Goal: Task Accomplishment & Management: Manage account settings

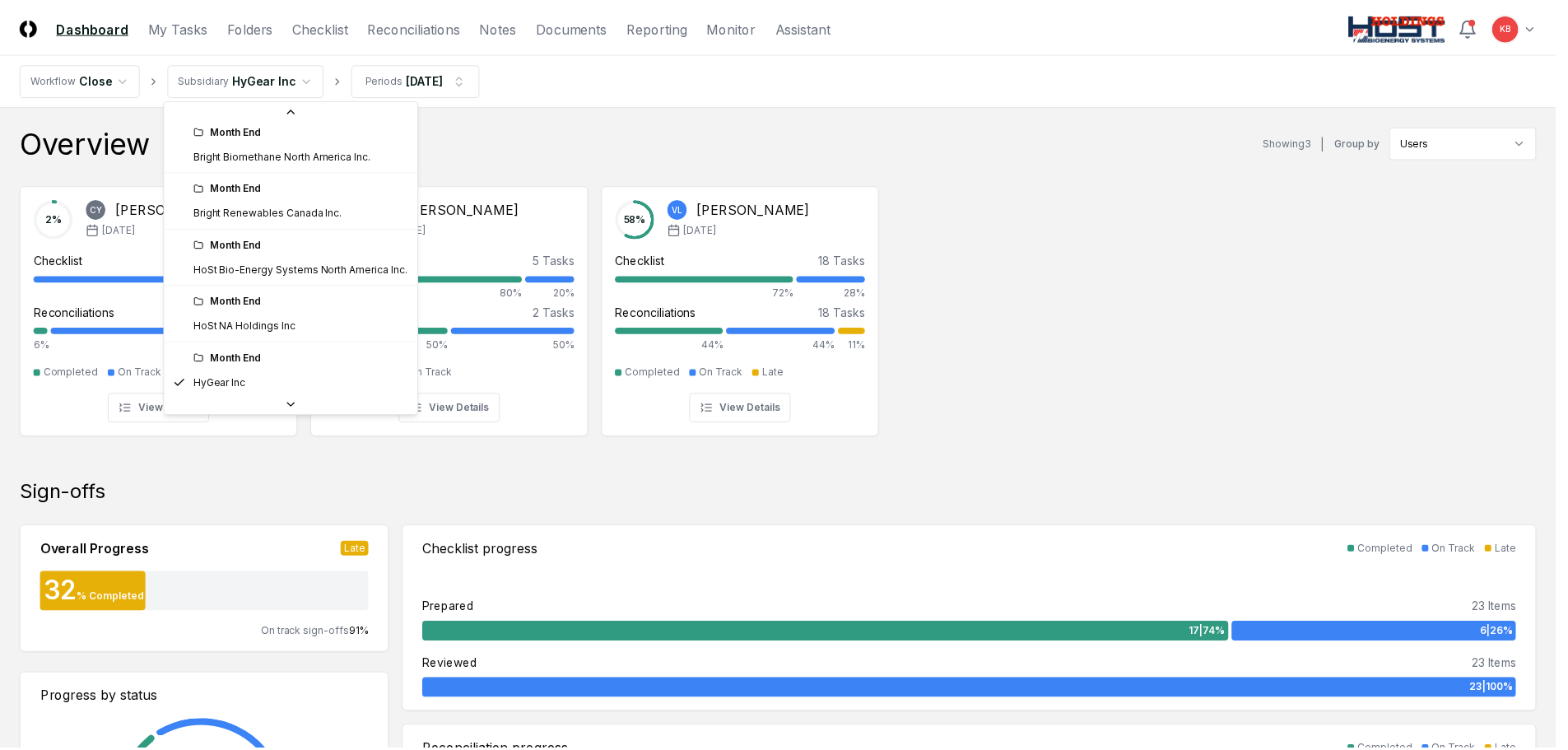
scroll to position [143, 0]
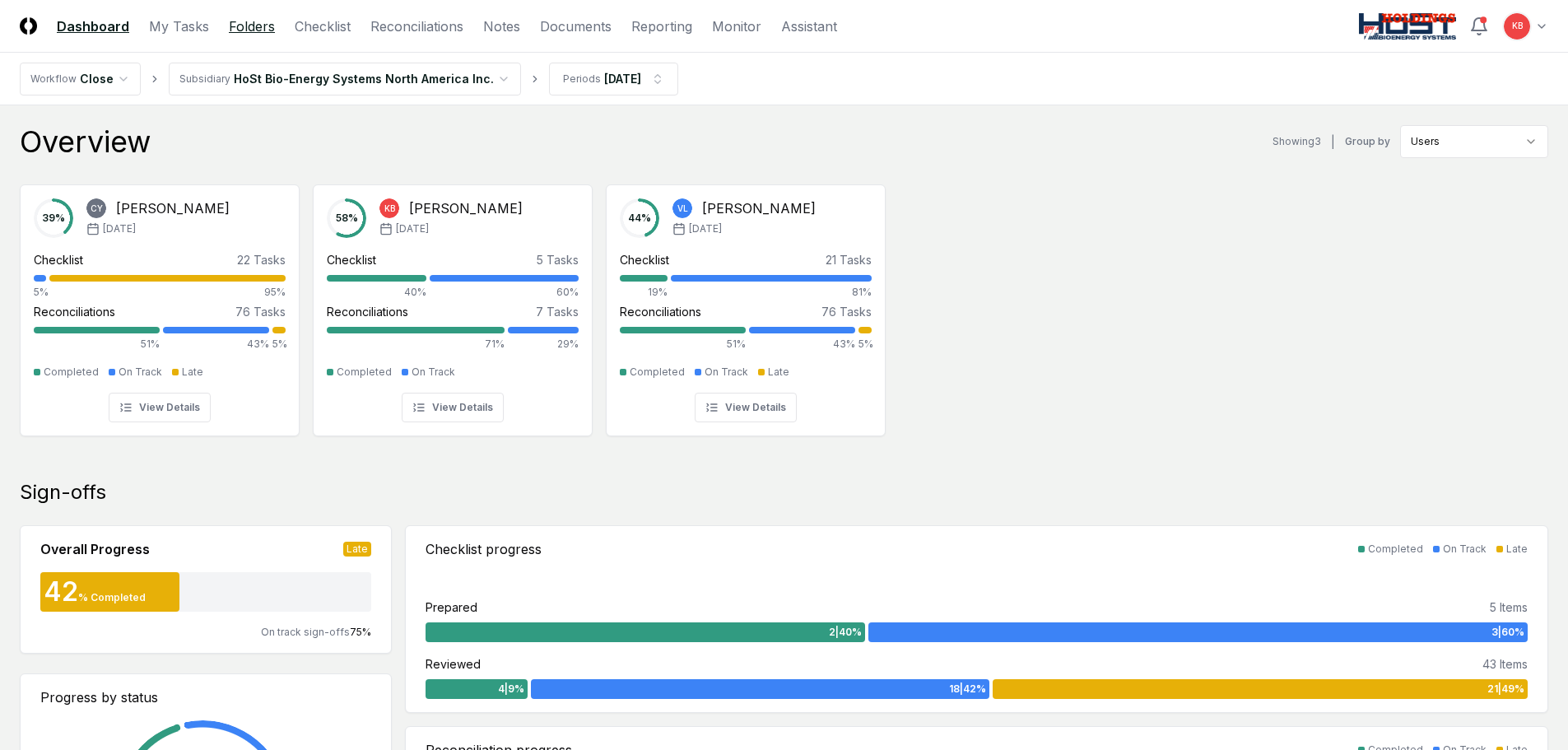
click at [252, 28] on link "Folders" at bounding box center [251, 27] width 46 height 20
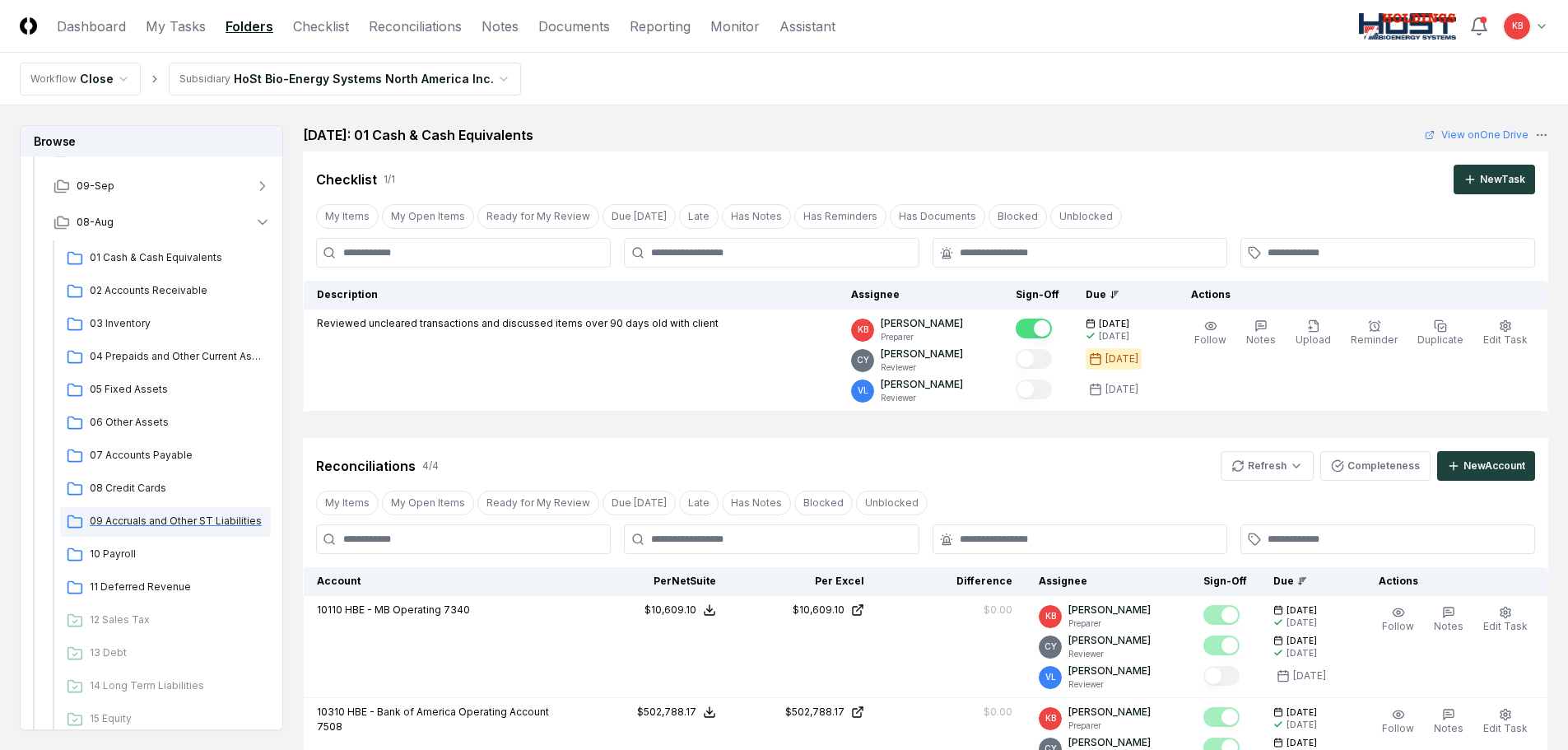
scroll to position [247, 0]
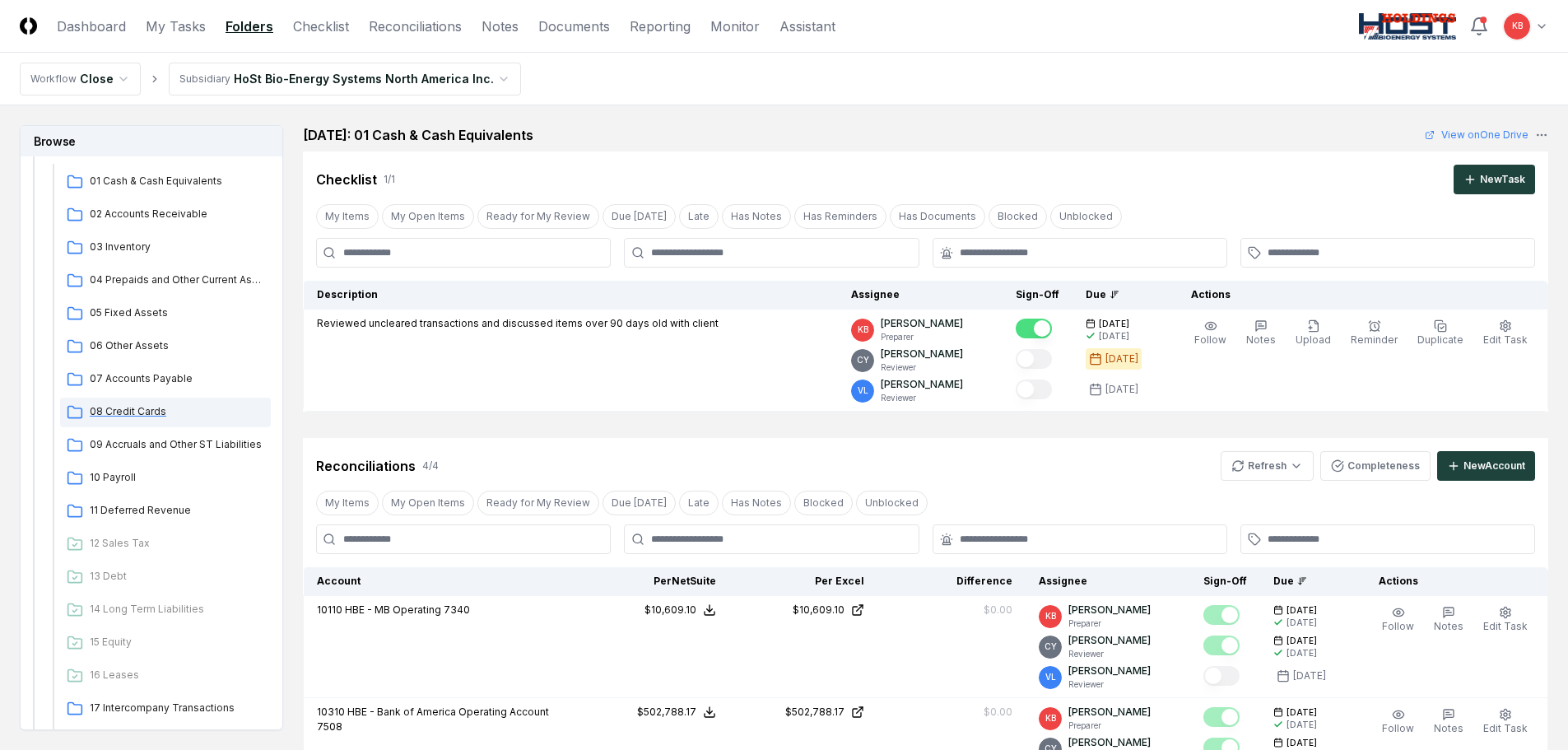
click at [141, 412] on span "08 Credit Cards" at bounding box center [177, 412] width 174 height 15
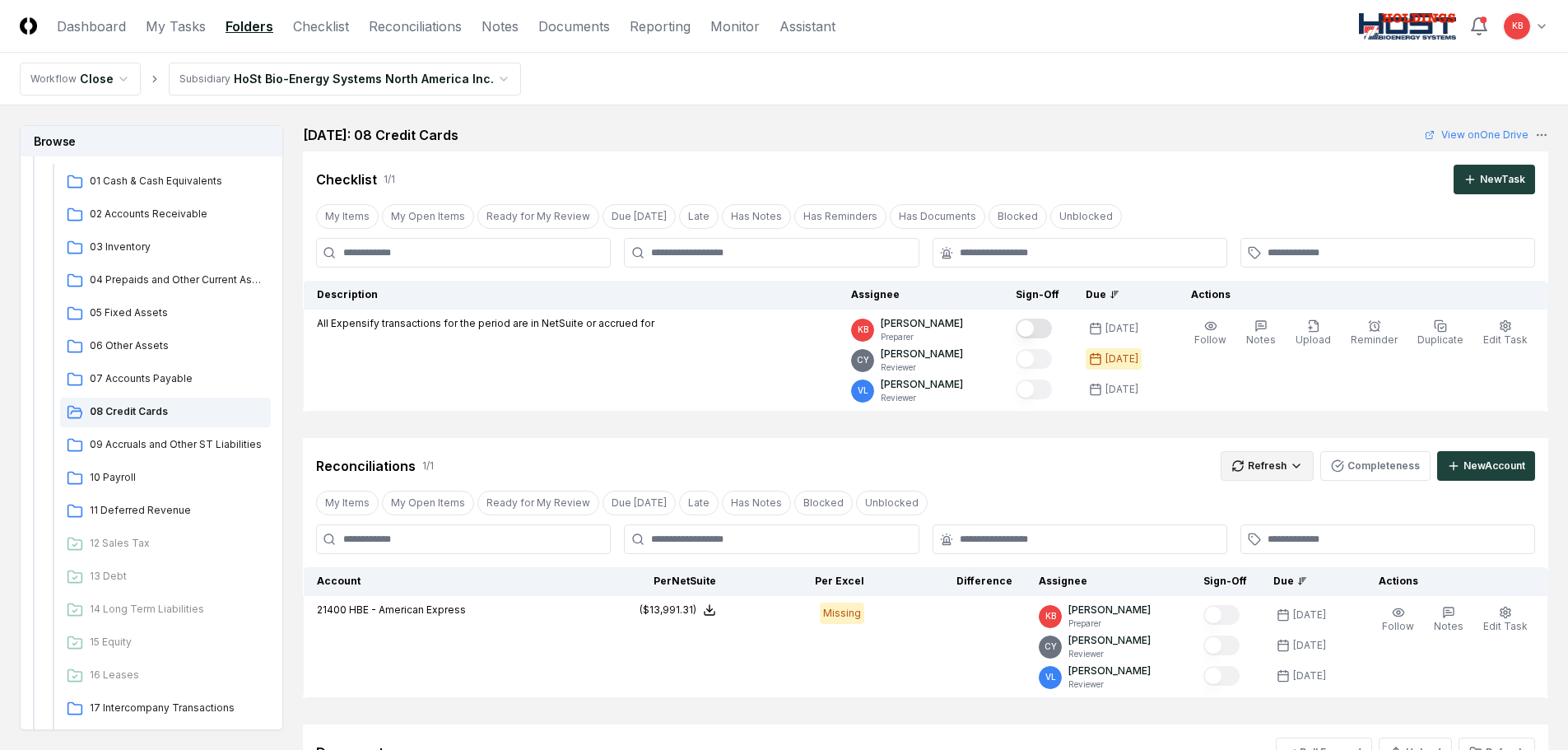
click at [1280, 471] on html "CloseCore Dashboard My Tasks Folders Checklist Reconciliations Notes Documents …" at bounding box center [784, 491] width 1568 height 982
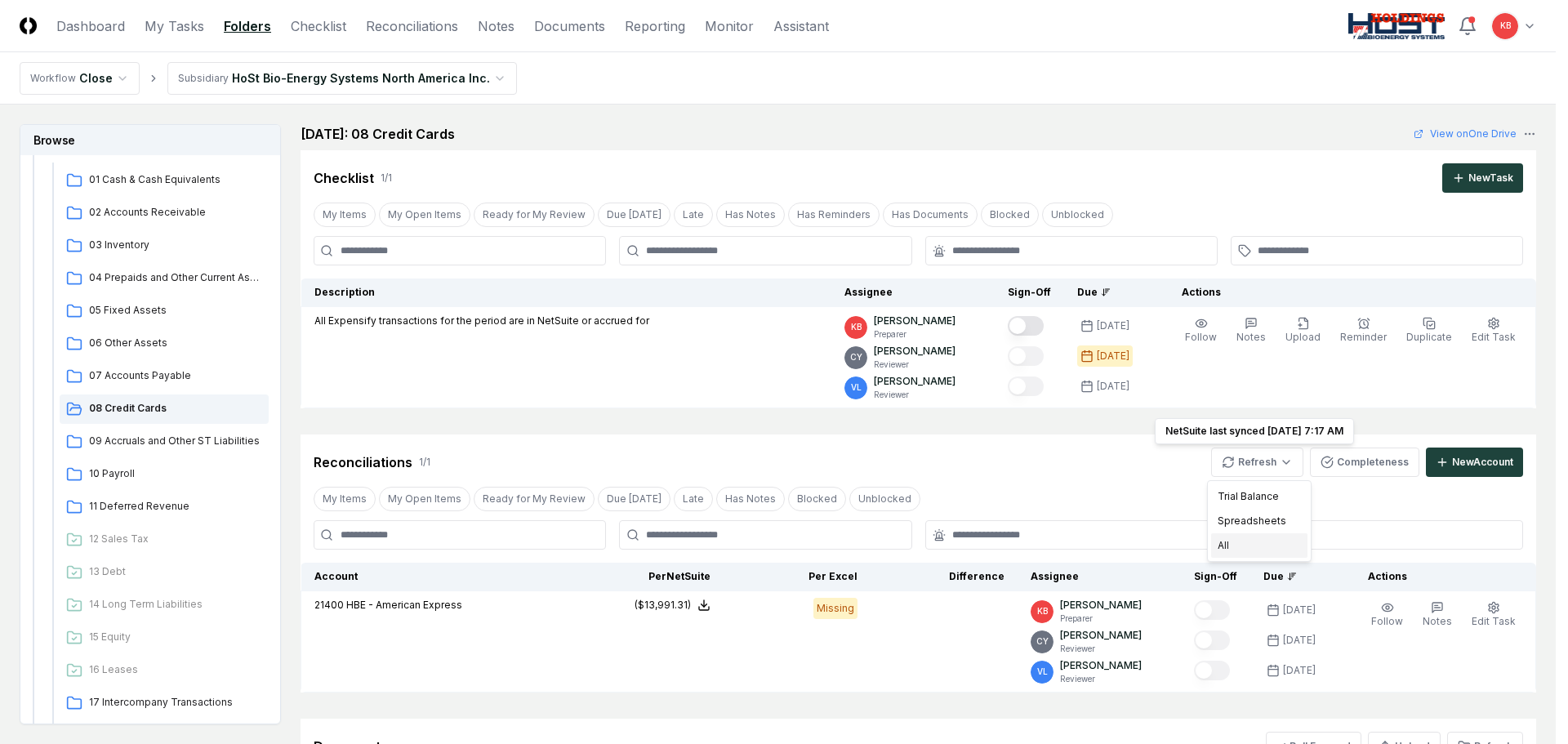
click at [1240, 551] on div "All" at bounding box center [1259, 546] width 96 height 25
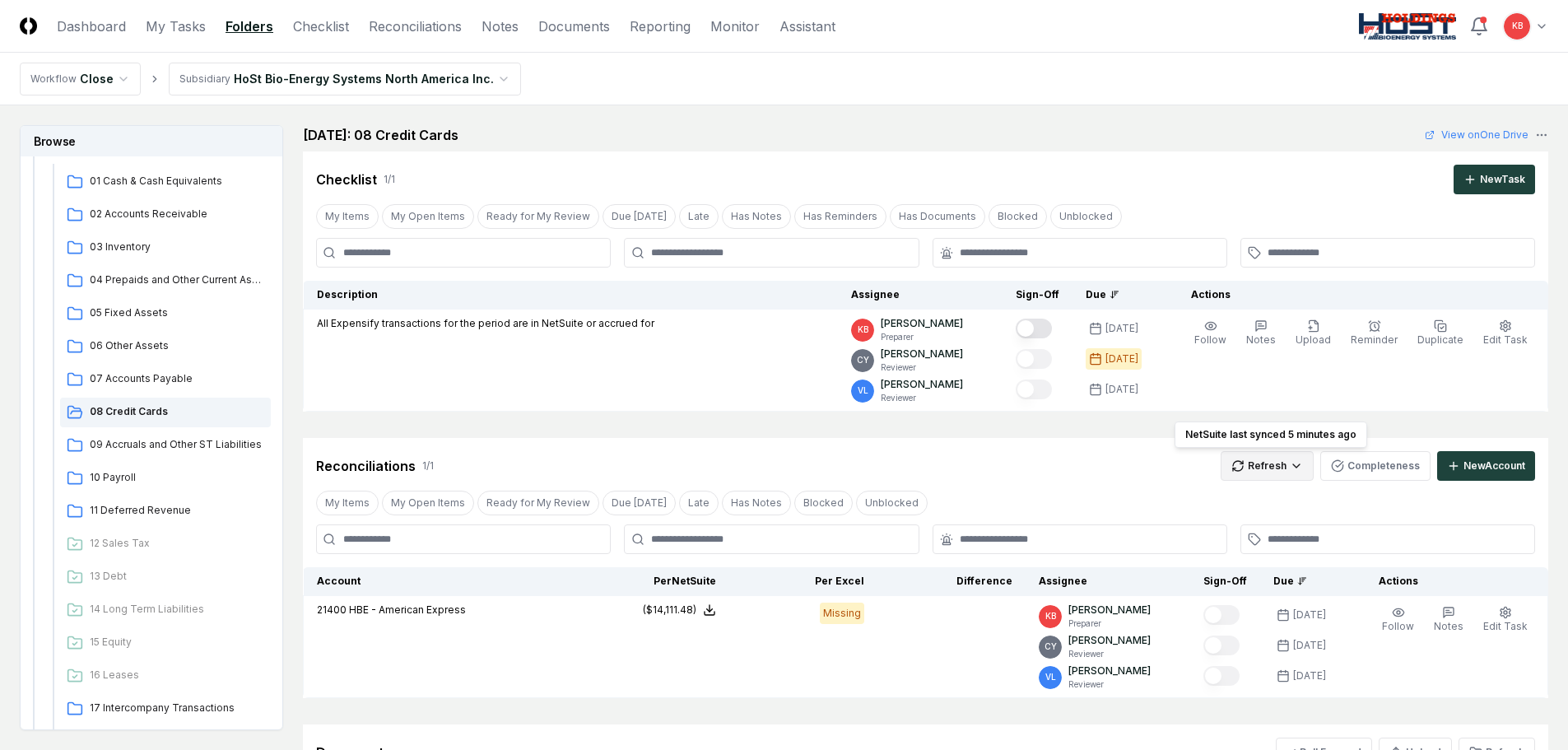
click at [1265, 473] on html "CloseCore Dashboard My Tasks Folders Checklist Reconciliations Notes Documents …" at bounding box center [784, 491] width 1568 height 982
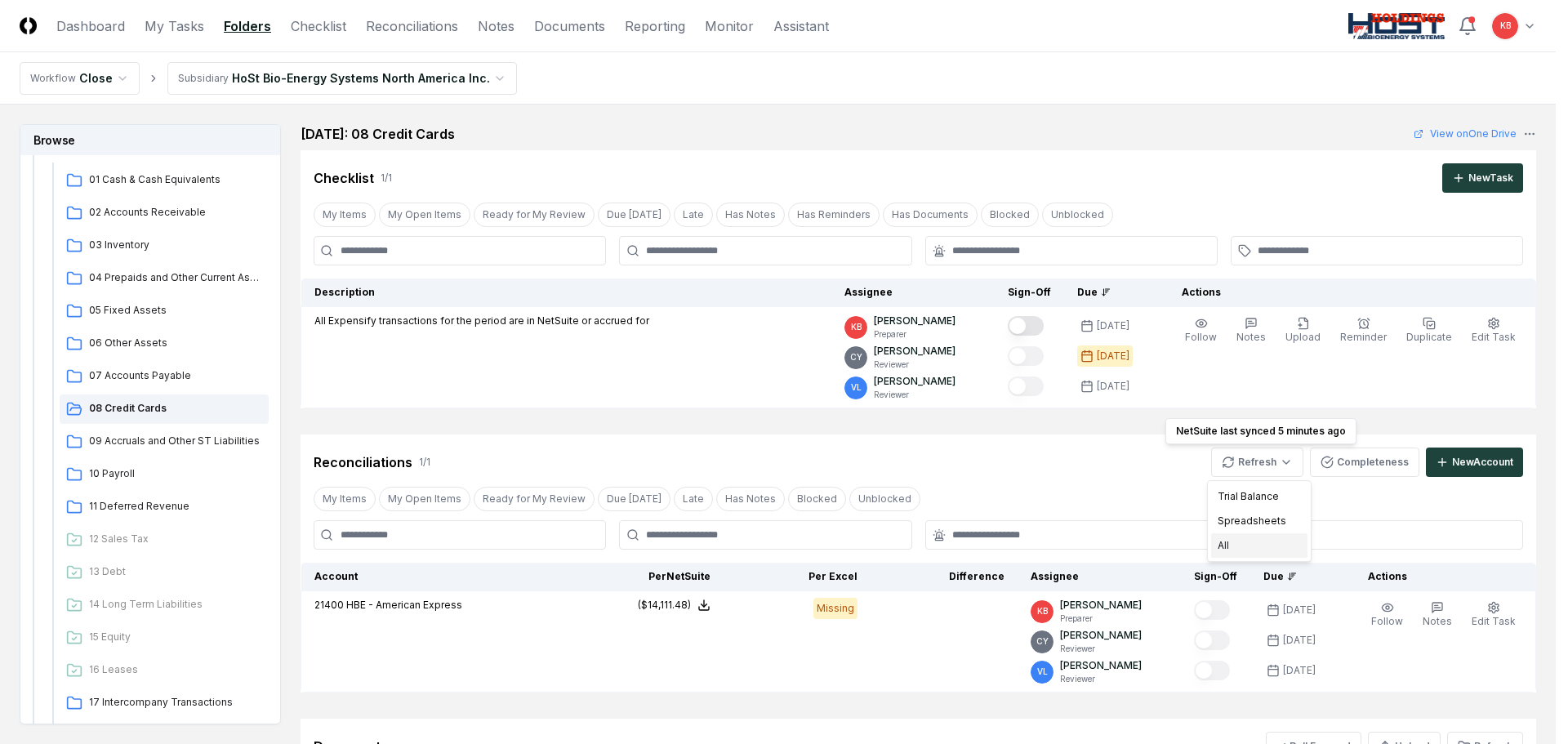
click at [1237, 546] on div "All" at bounding box center [1259, 546] width 96 height 25
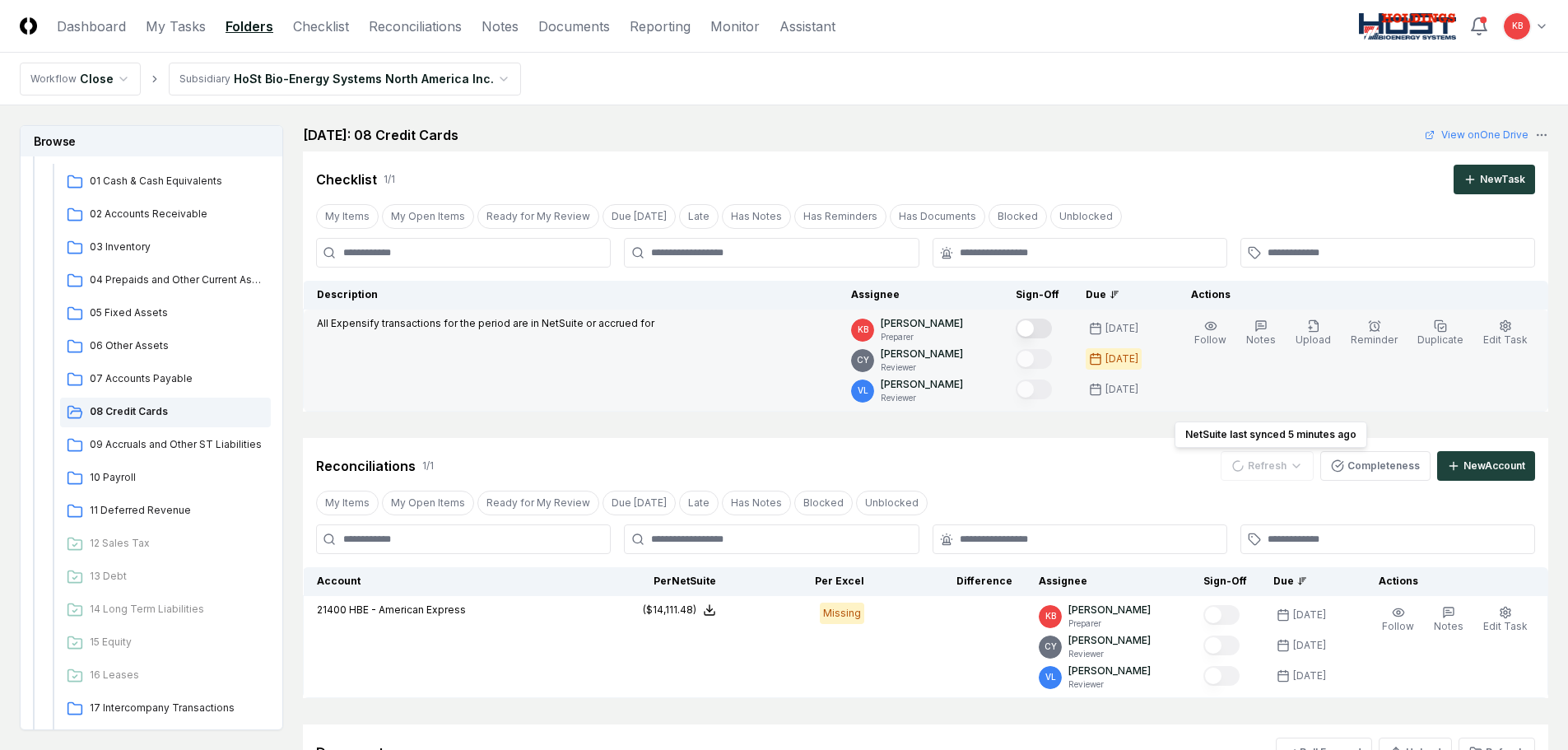
click at [1032, 328] on button "Mark complete" at bounding box center [1034, 328] width 37 height 20
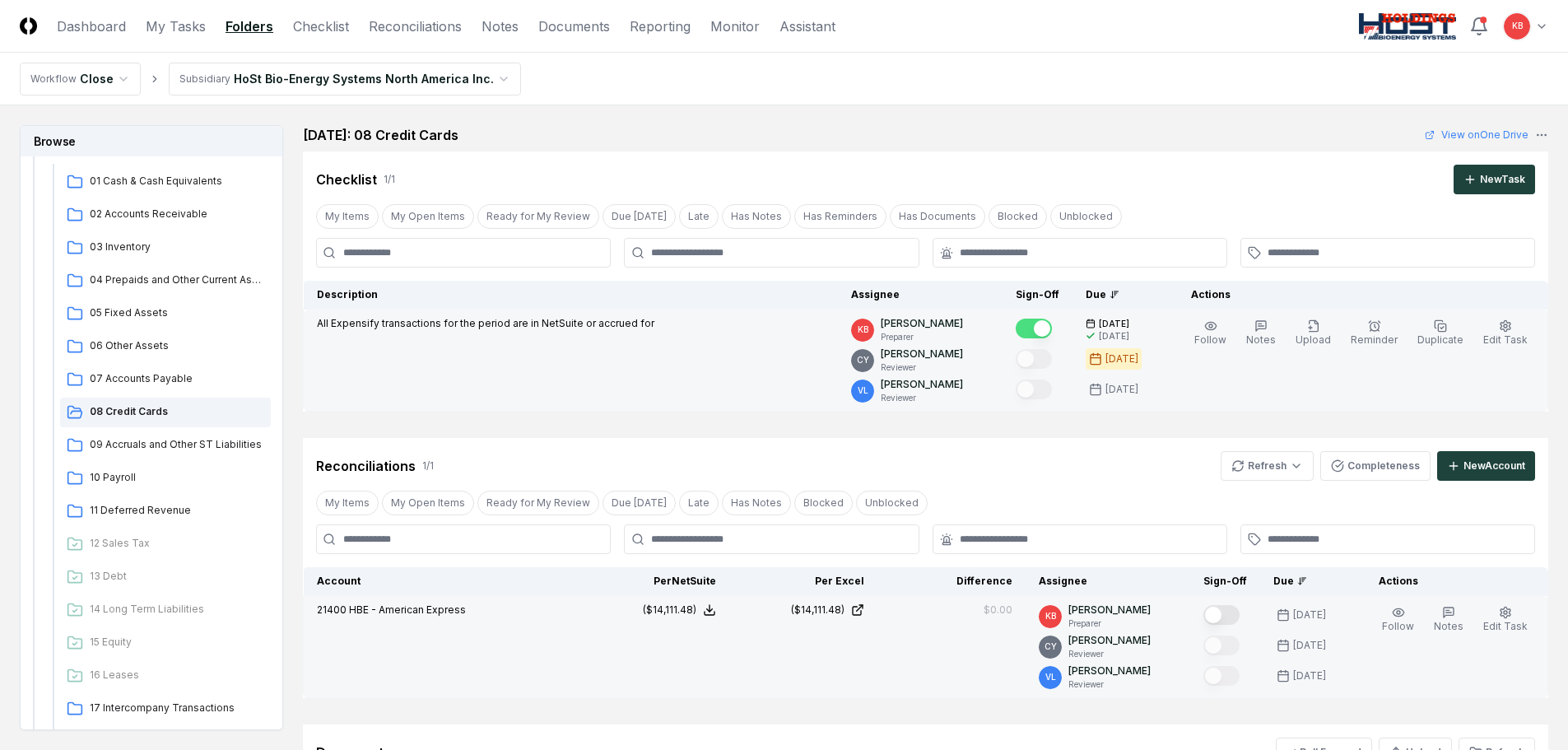
click at [1221, 613] on button "Mark complete" at bounding box center [1221, 615] width 37 height 20
click at [101, 22] on link "Dashboard" at bounding box center [91, 27] width 69 height 20
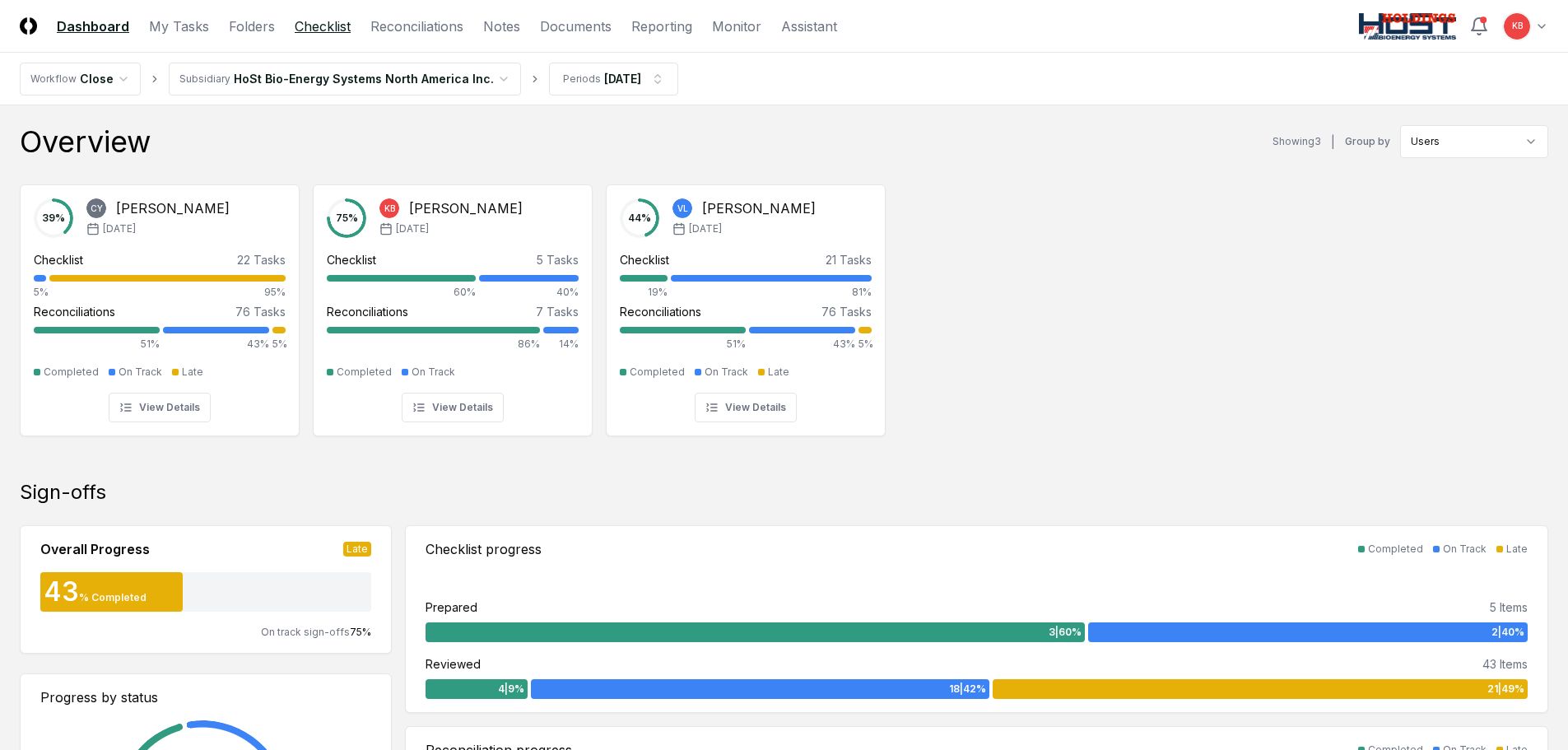
click at [335, 32] on link "Checklist" at bounding box center [322, 27] width 56 height 20
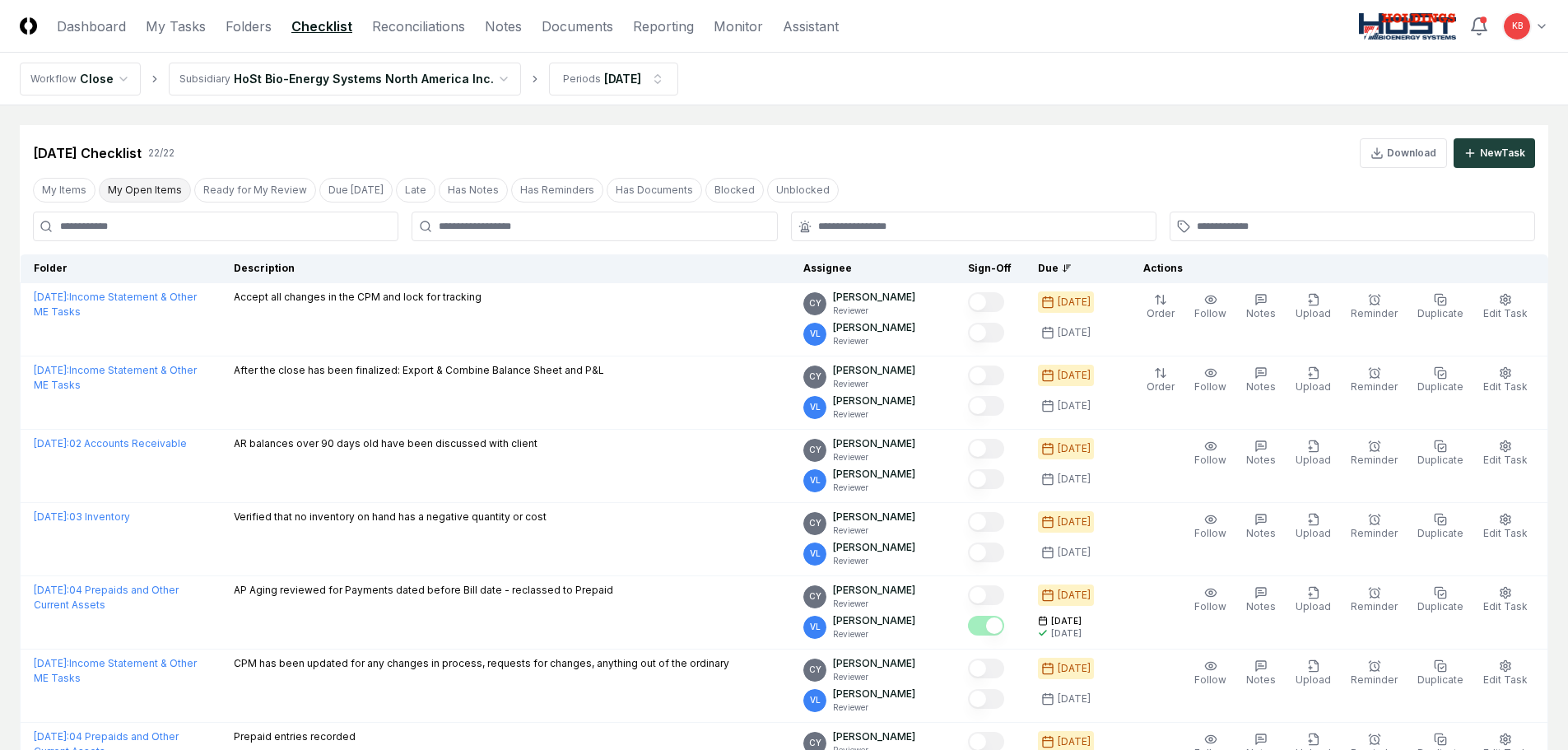
click at [155, 195] on button "My Open Items" at bounding box center [145, 190] width 92 height 25
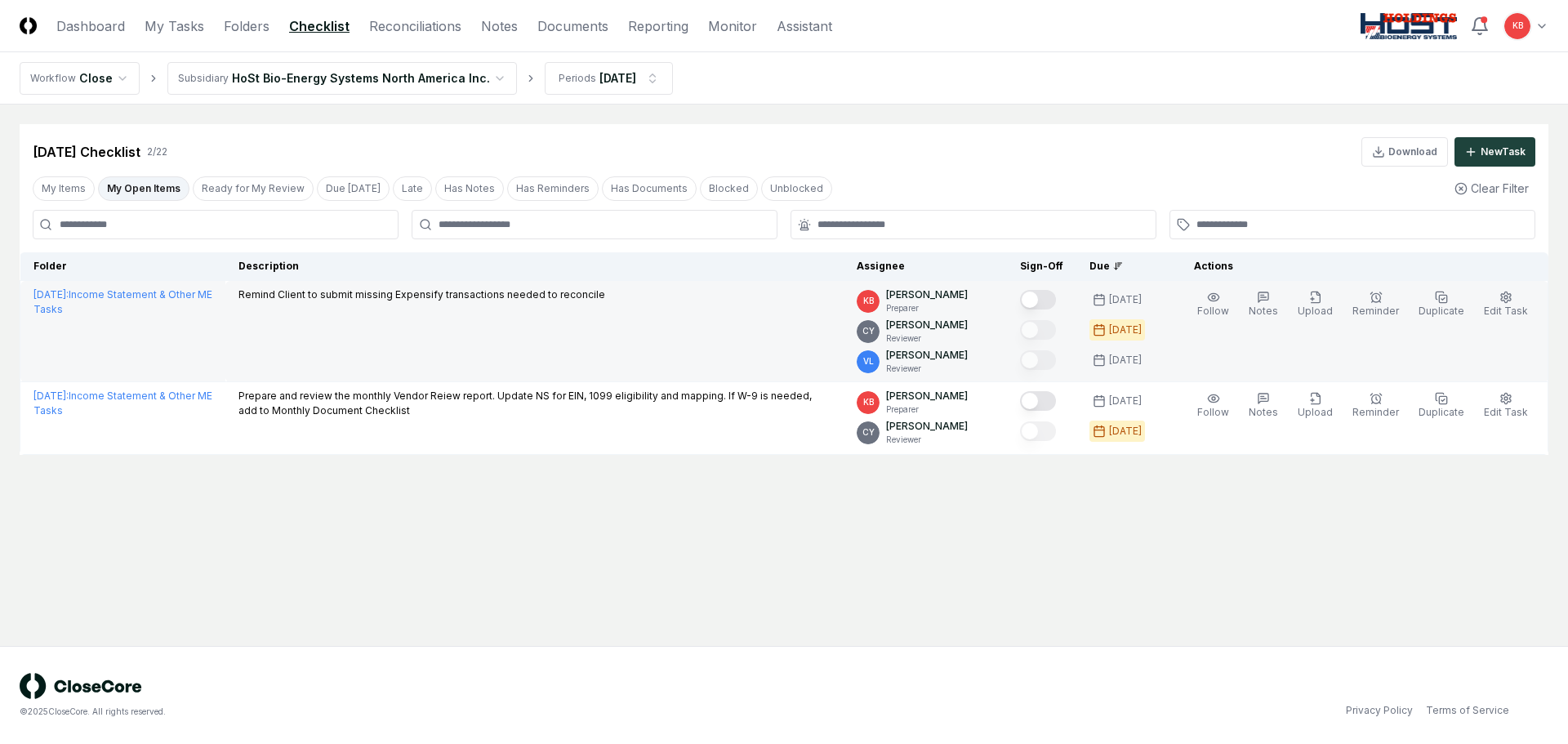
click at [1047, 299] on button "Mark complete" at bounding box center [1038, 300] width 36 height 20
click at [91, 25] on link "Dashboard" at bounding box center [90, 26] width 68 height 20
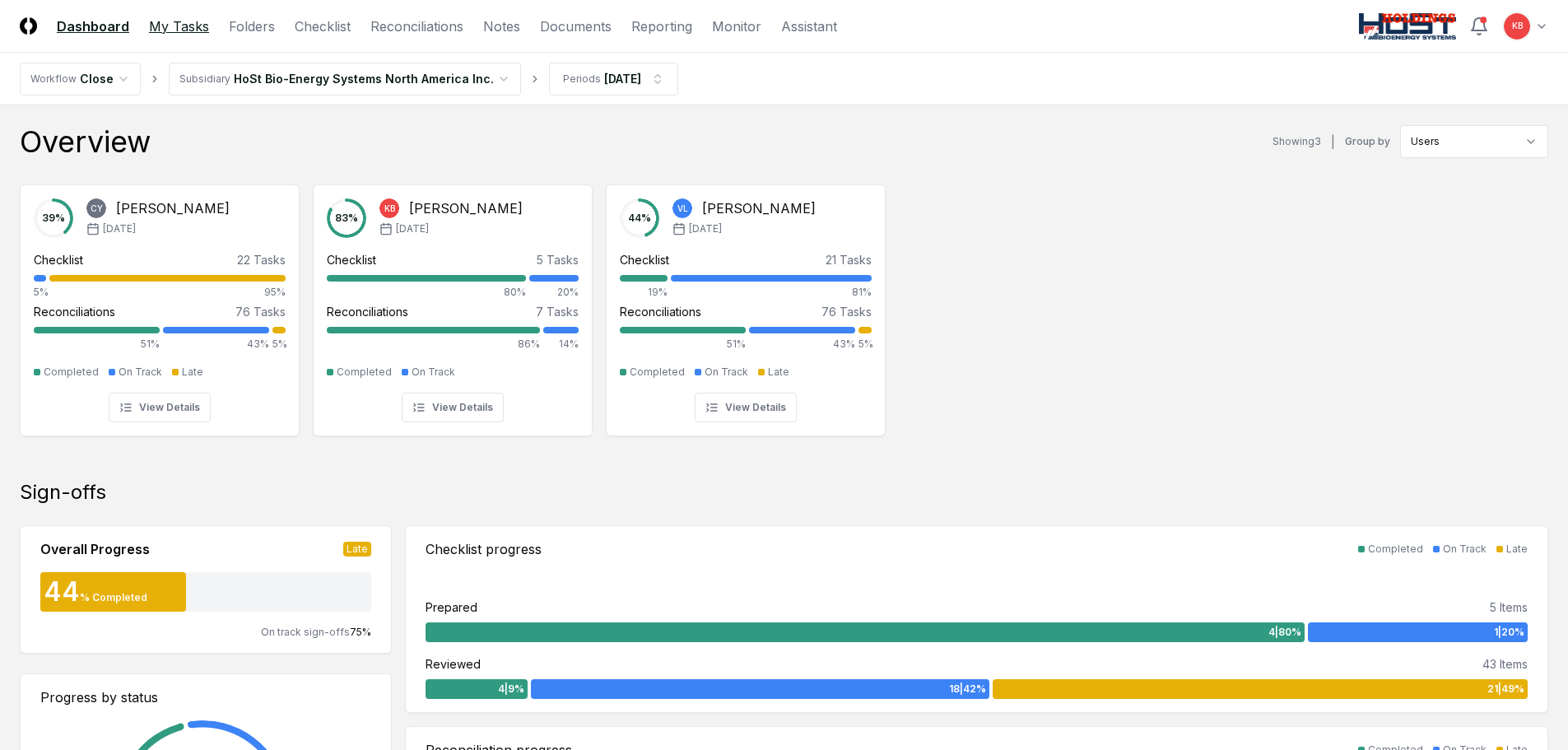
click at [185, 23] on link "My Tasks" at bounding box center [179, 27] width 60 height 20
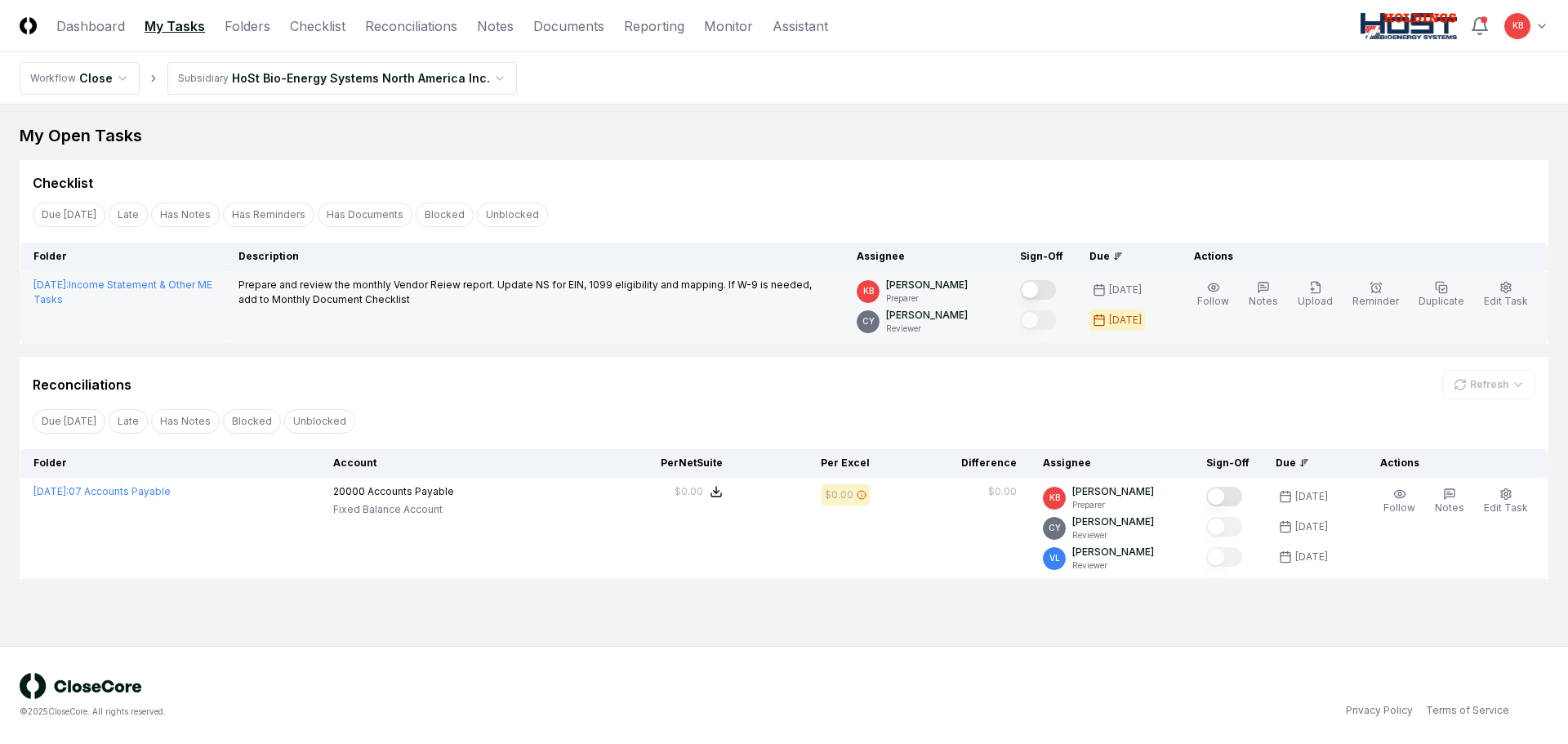
click at [1048, 290] on button "Mark complete" at bounding box center [1038, 290] width 36 height 20
click at [82, 31] on link "Dashboard" at bounding box center [90, 26] width 68 height 20
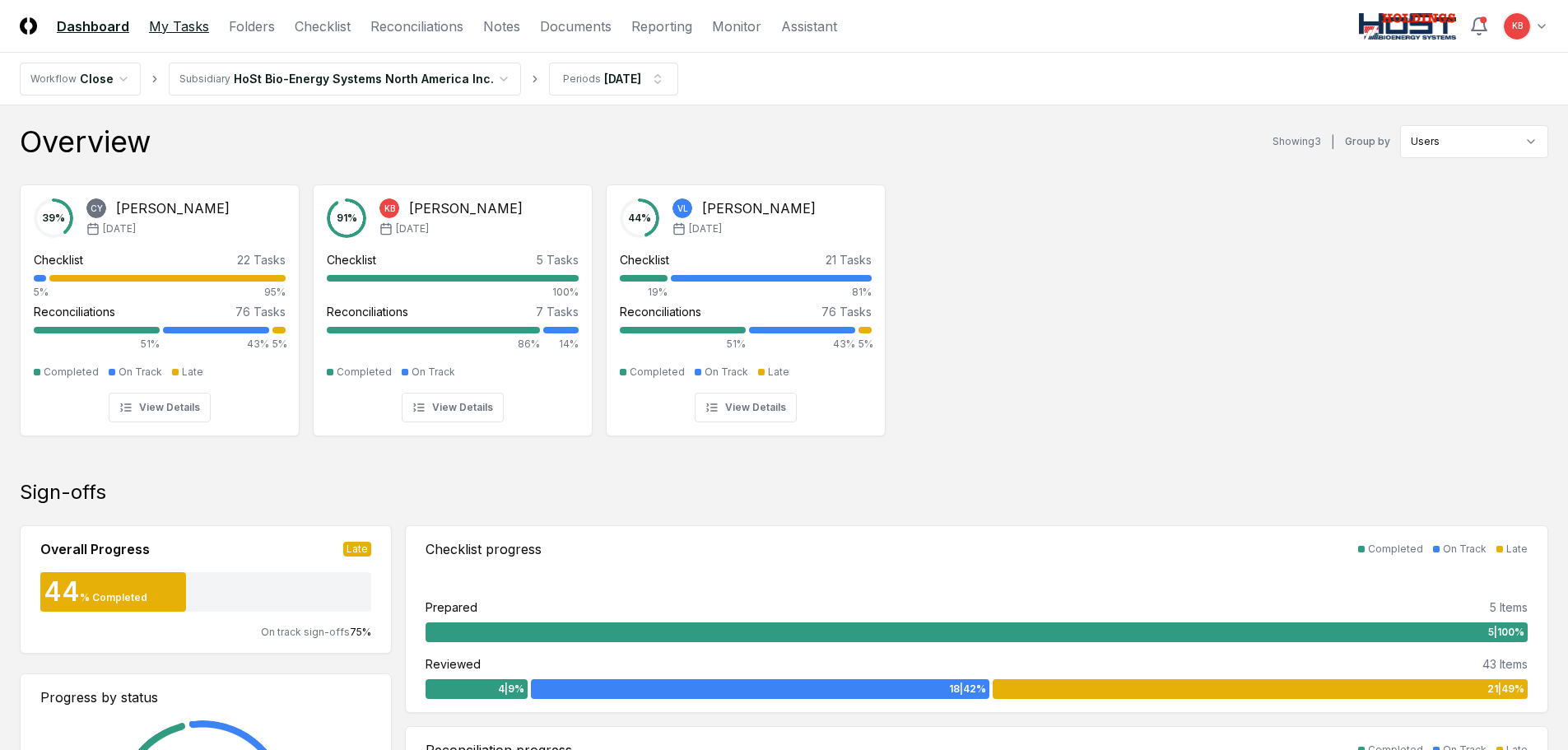
click at [171, 25] on link "My Tasks" at bounding box center [179, 27] width 60 height 20
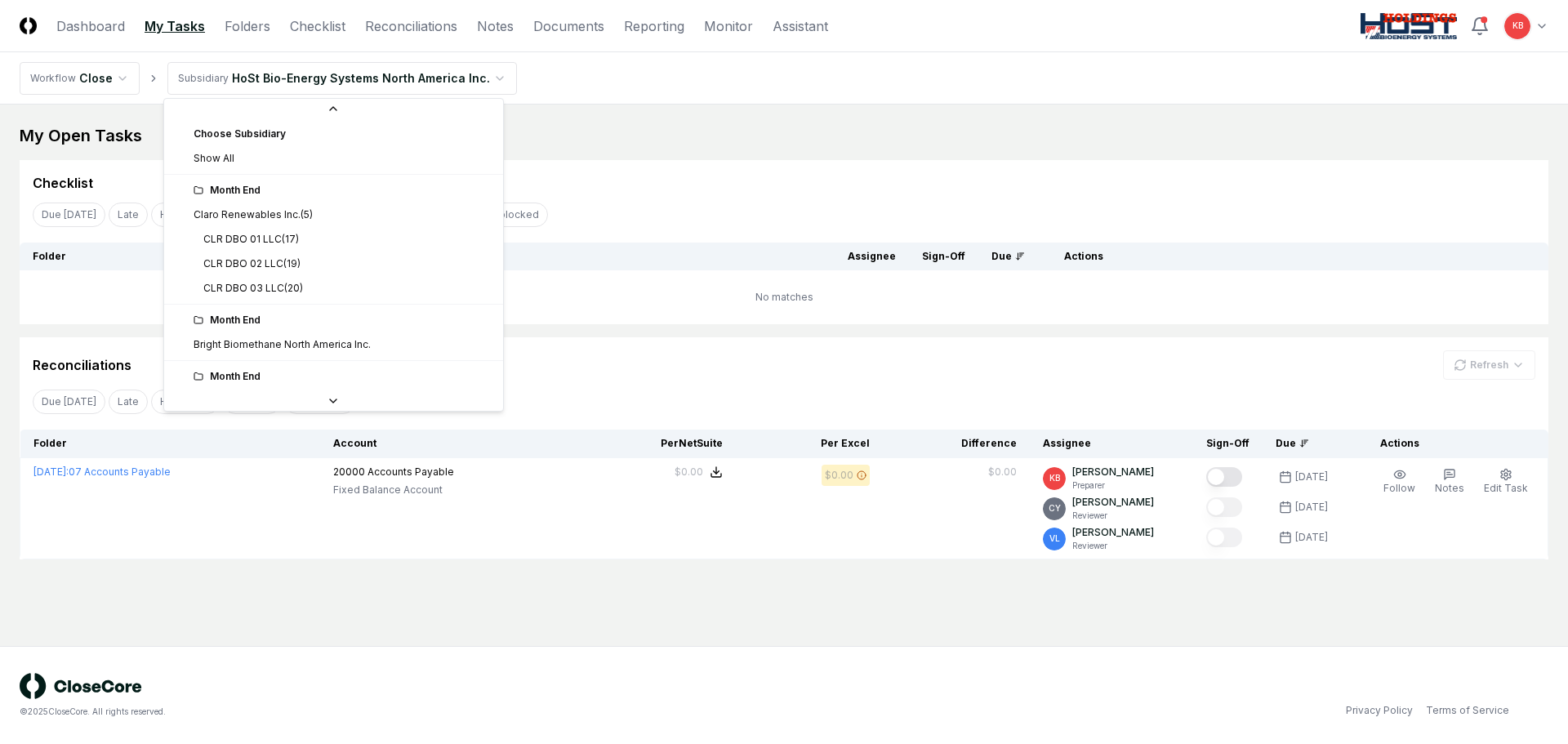
click at [404, 79] on html "CloseCore Dashboard My Tasks Folders Checklist Reconciliations Notes Documents …" at bounding box center [784, 372] width 1568 height 744
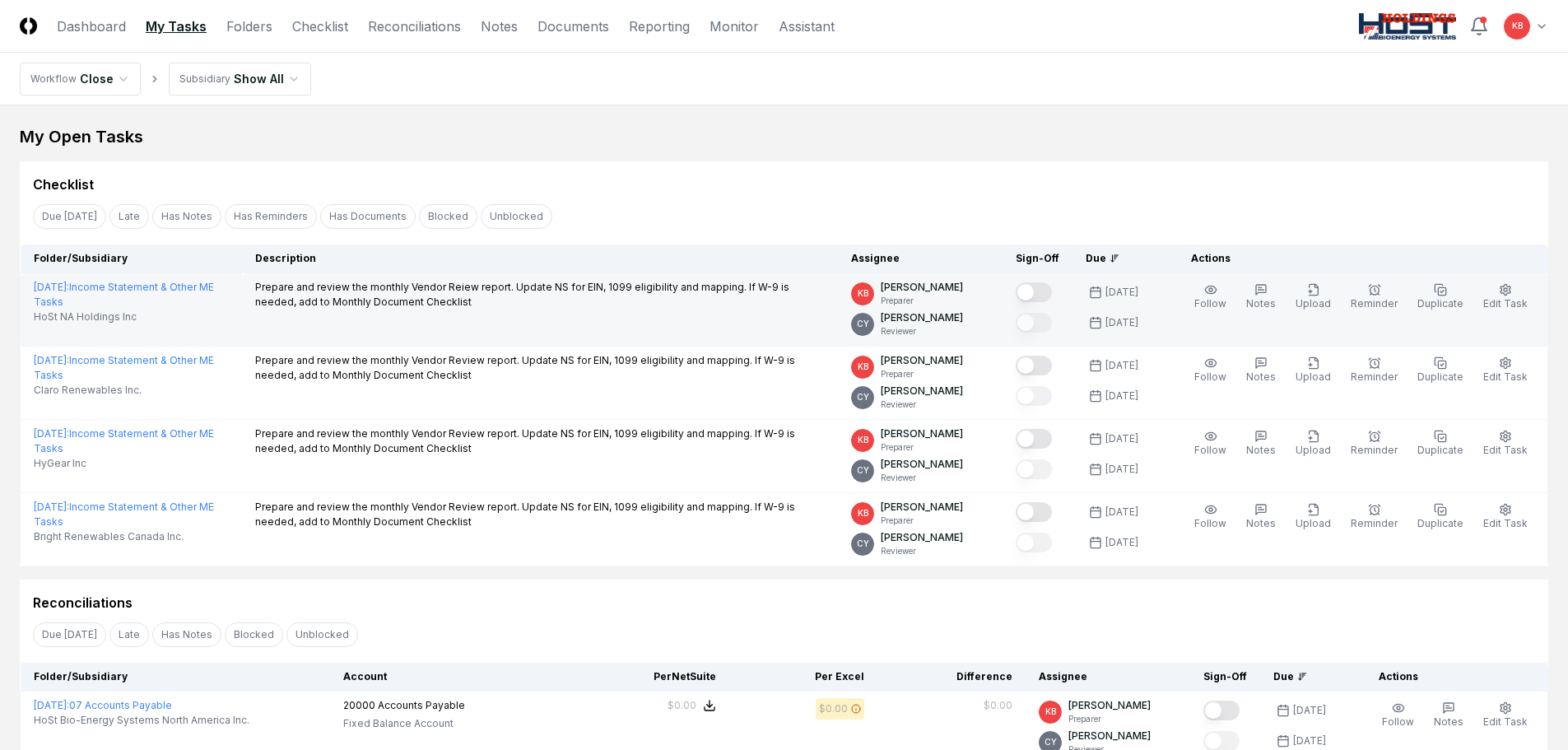
click at [1040, 291] on button "Mark complete" at bounding box center [1034, 293] width 37 height 20
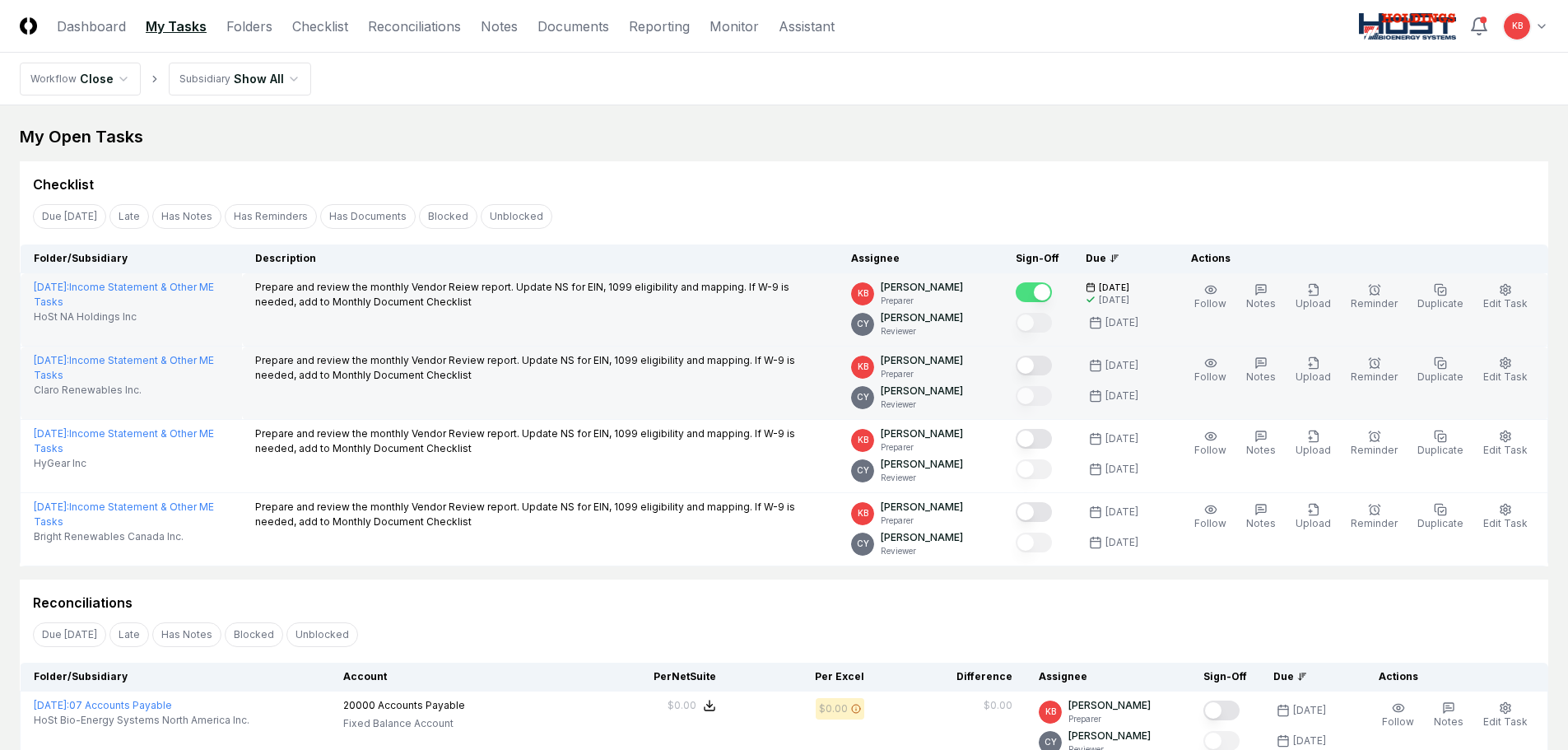
click at [1036, 364] on button "Mark complete" at bounding box center [1034, 366] width 37 height 20
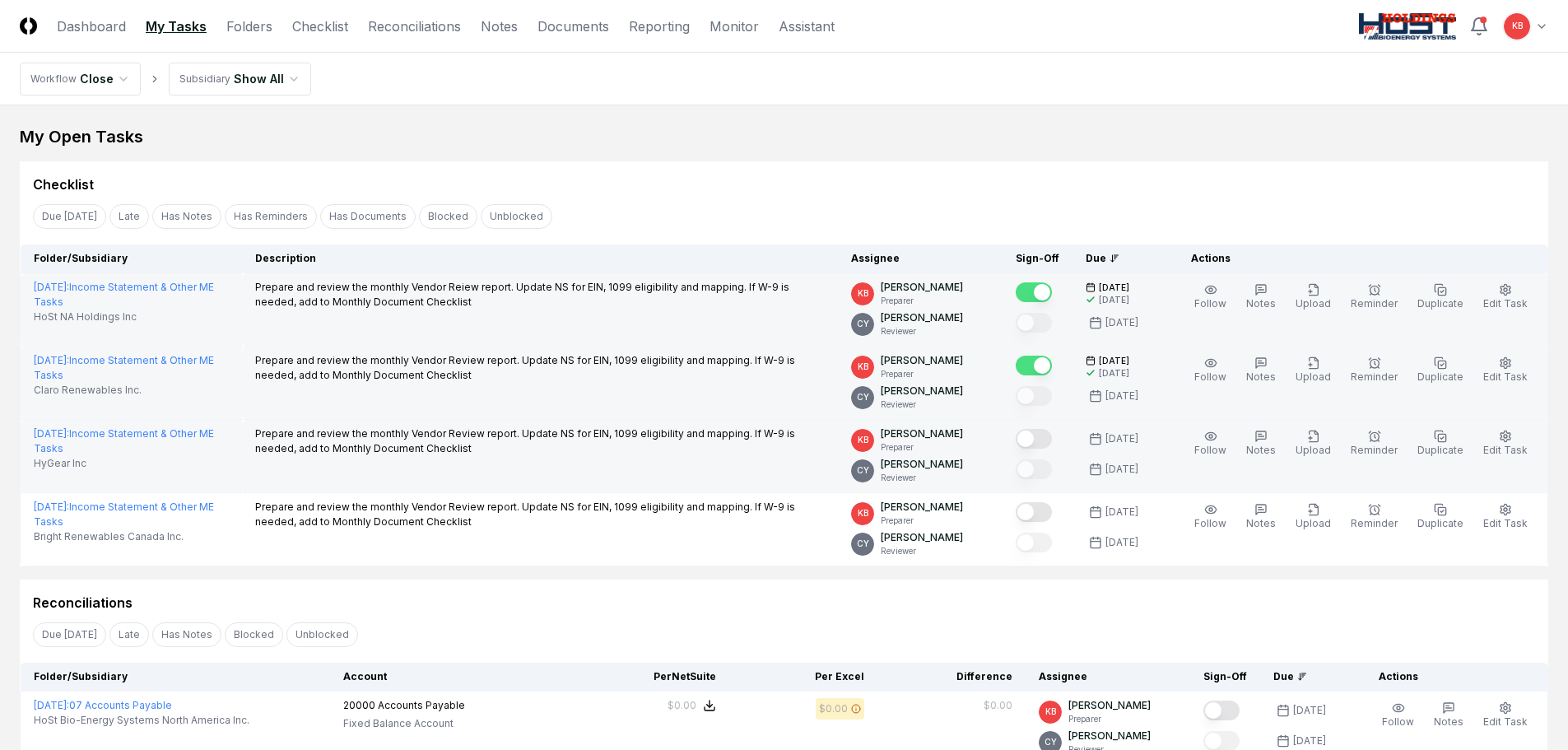
click at [1035, 439] on button "Mark complete" at bounding box center [1034, 439] width 37 height 20
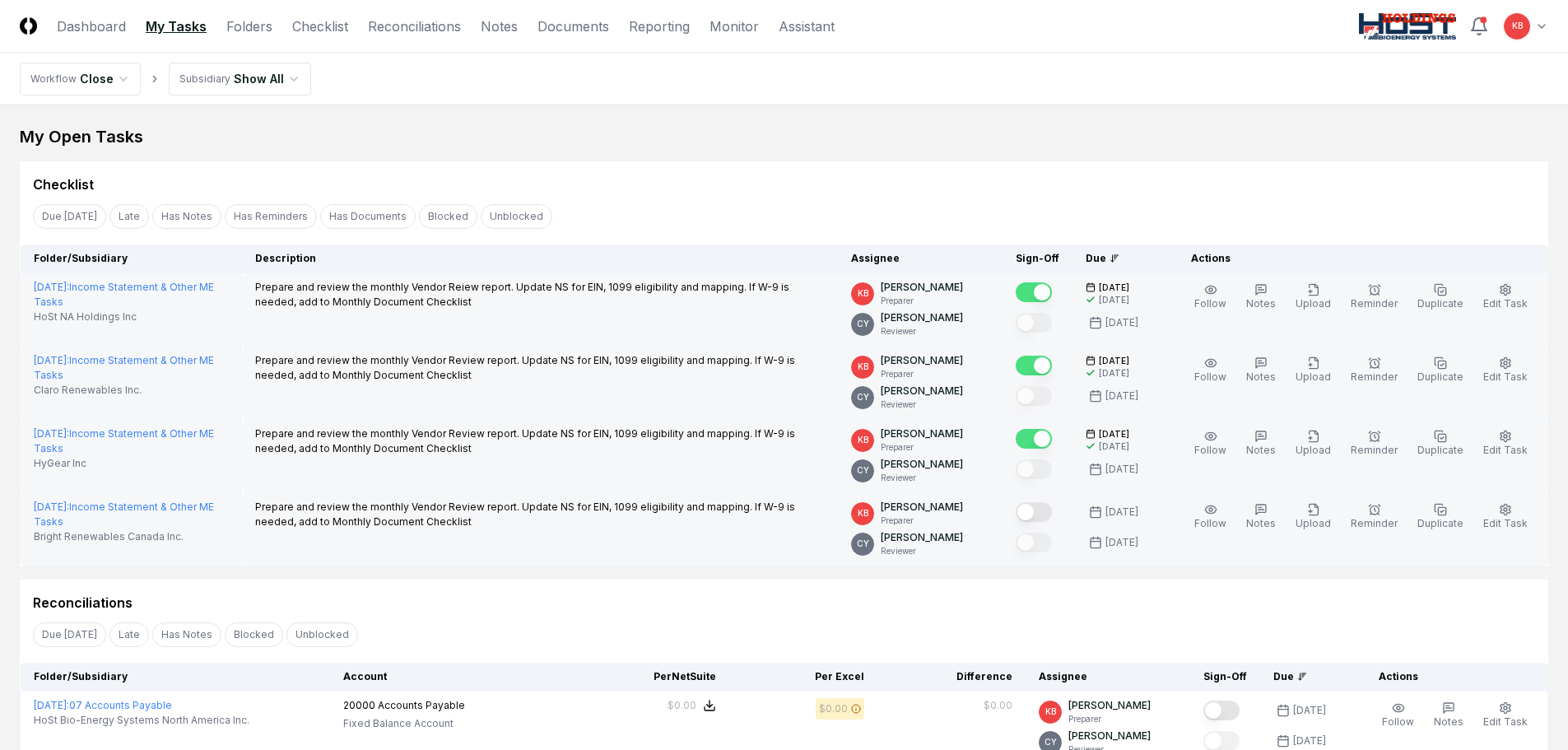
click at [1039, 513] on button "Mark complete" at bounding box center [1034, 512] width 37 height 20
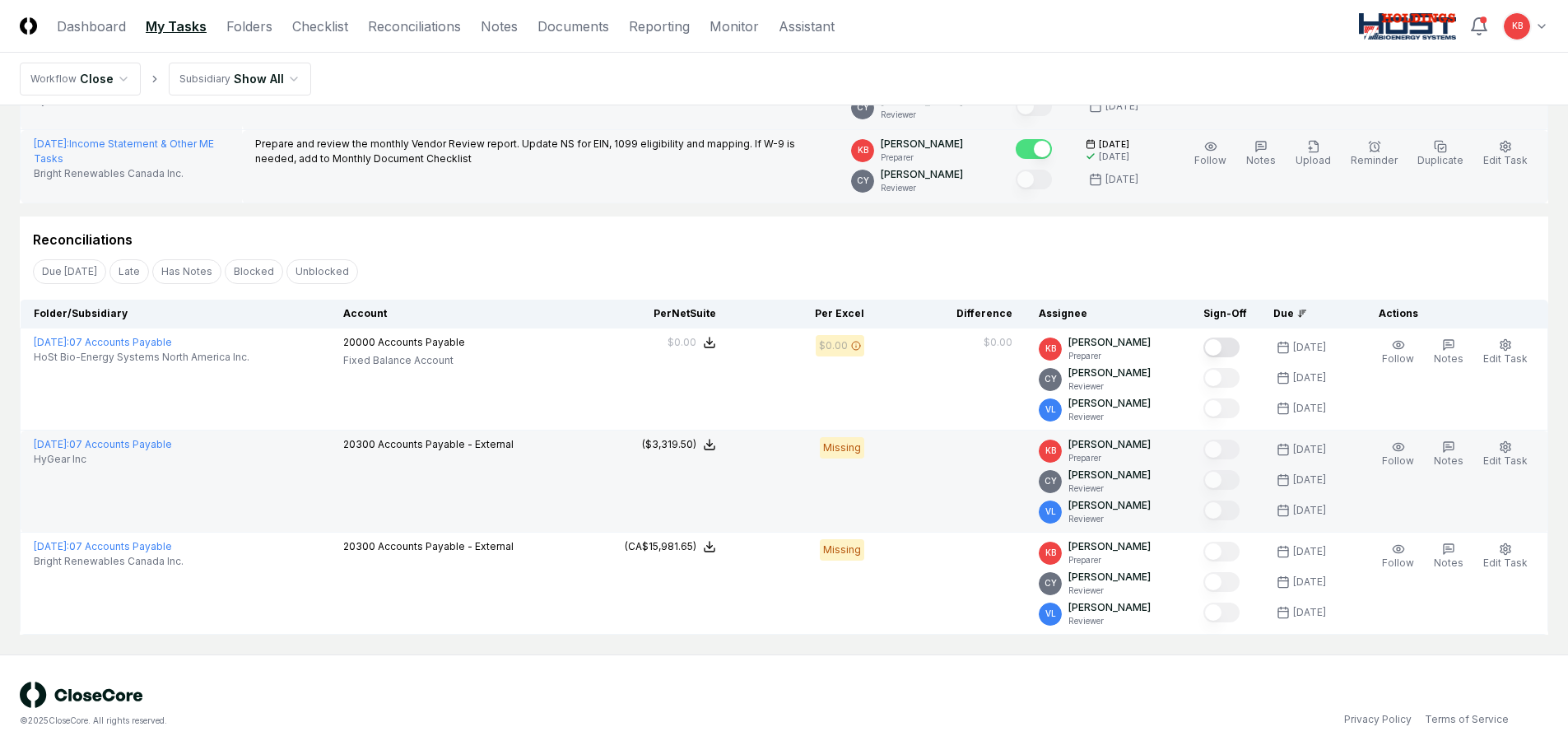
scroll to position [367, 0]
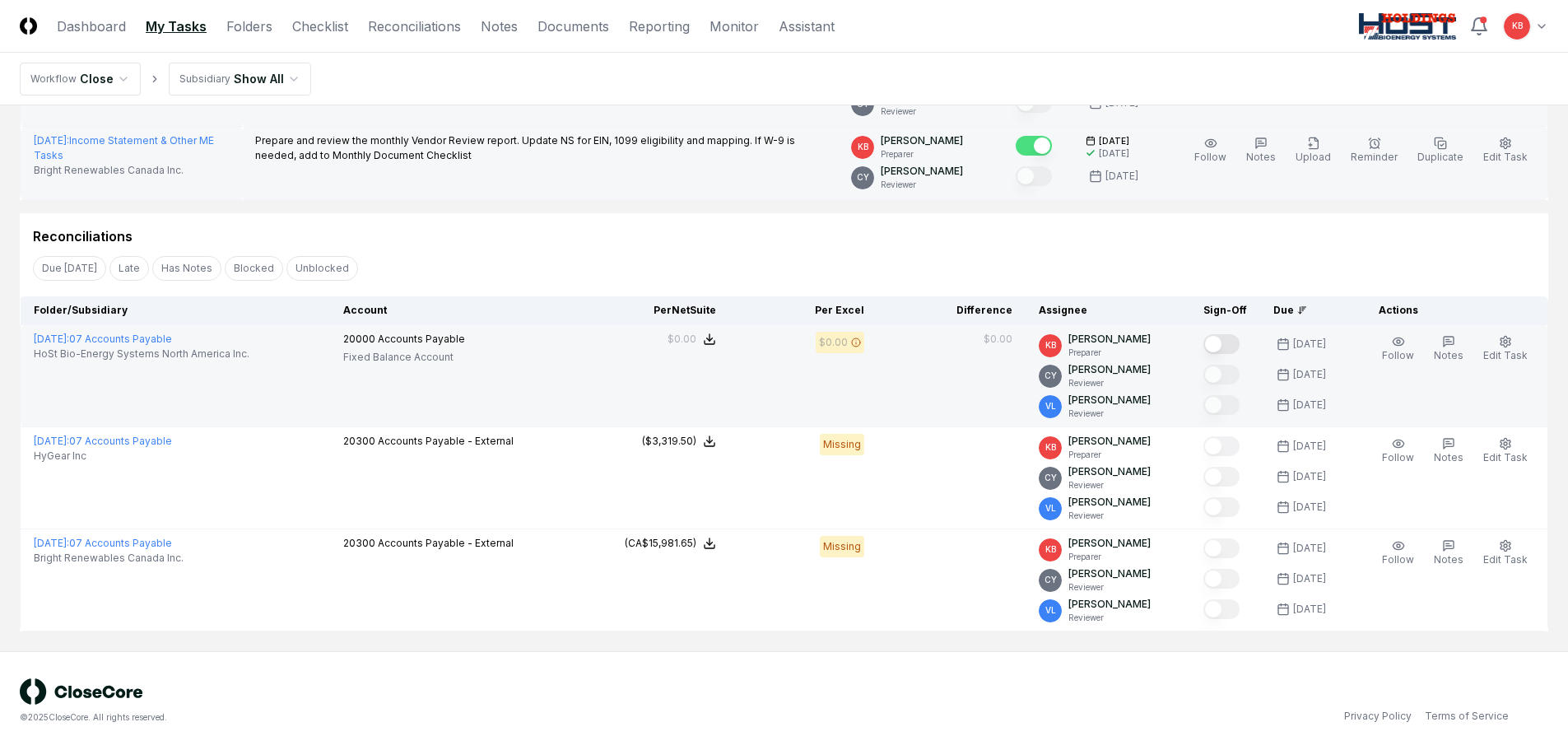
click at [1226, 346] on button "Mark complete" at bounding box center [1221, 344] width 37 height 20
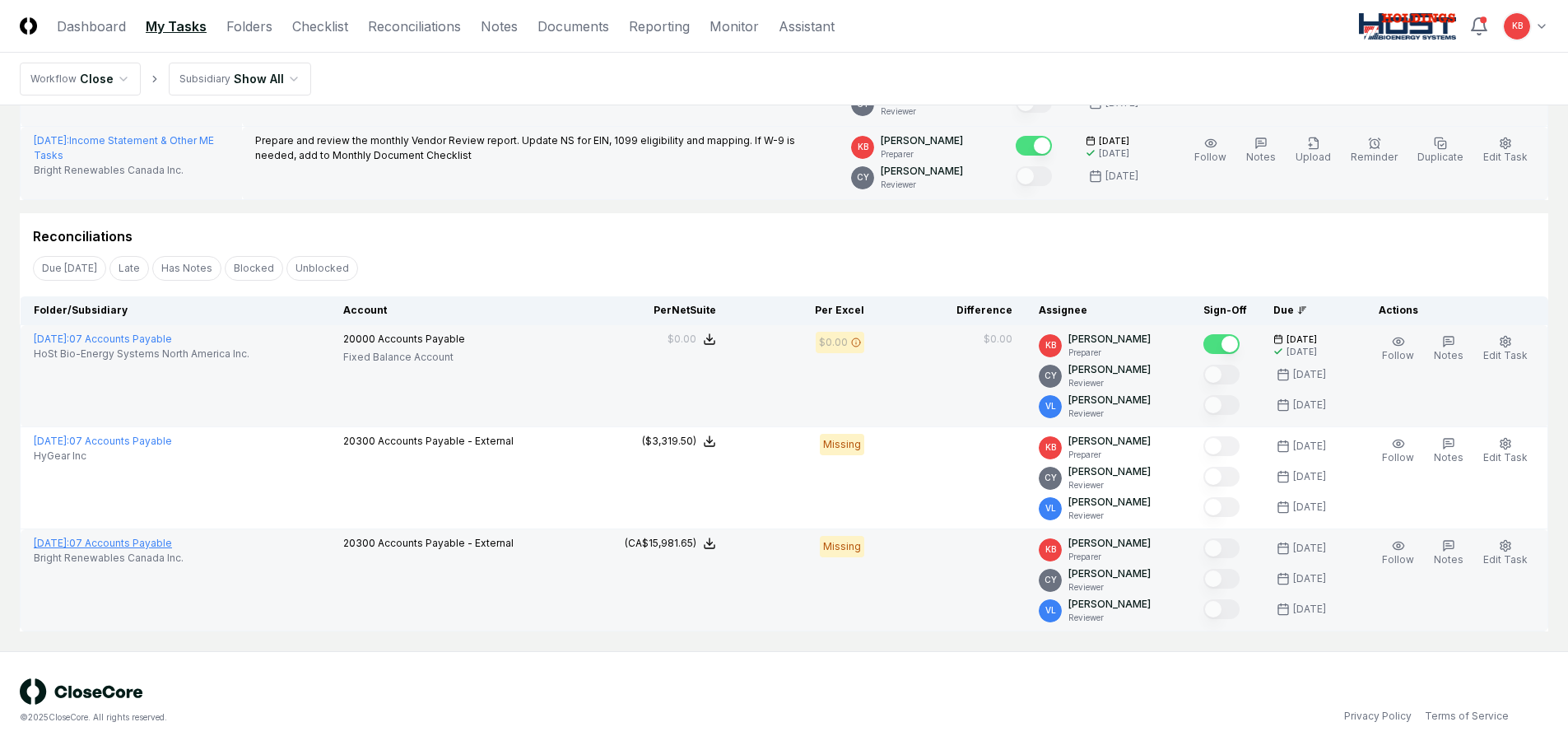
click at [158, 540] on link "[DATE] : 07 Accounts Payable" at bounding box center [103, 543] width 138 height 12
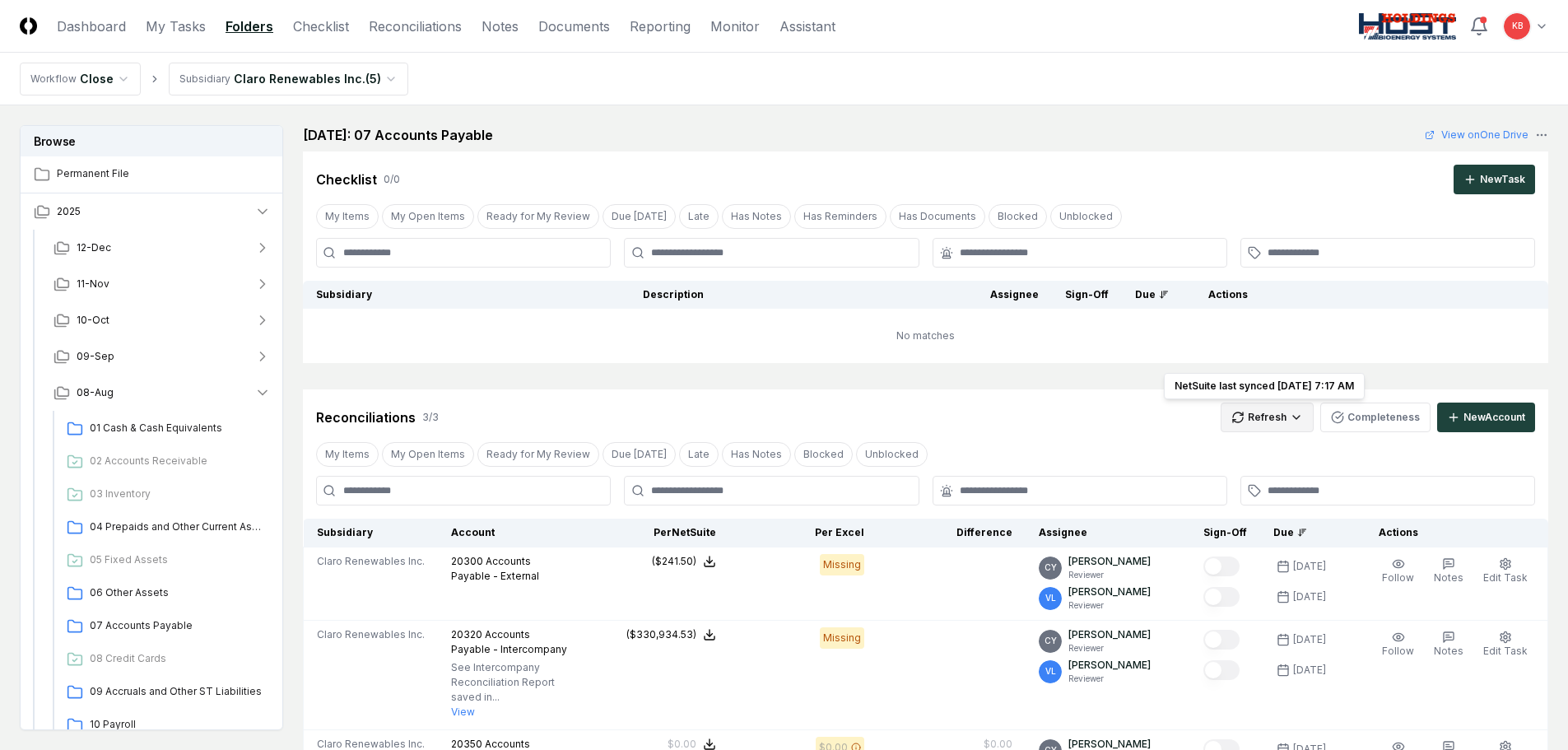
click at [1256, 422] on html "CloseCore Dashboard My Tasks Folders Checklist Reconciliations Notes Documents …" at bounding box center [784, 569] width 1568 height 1138
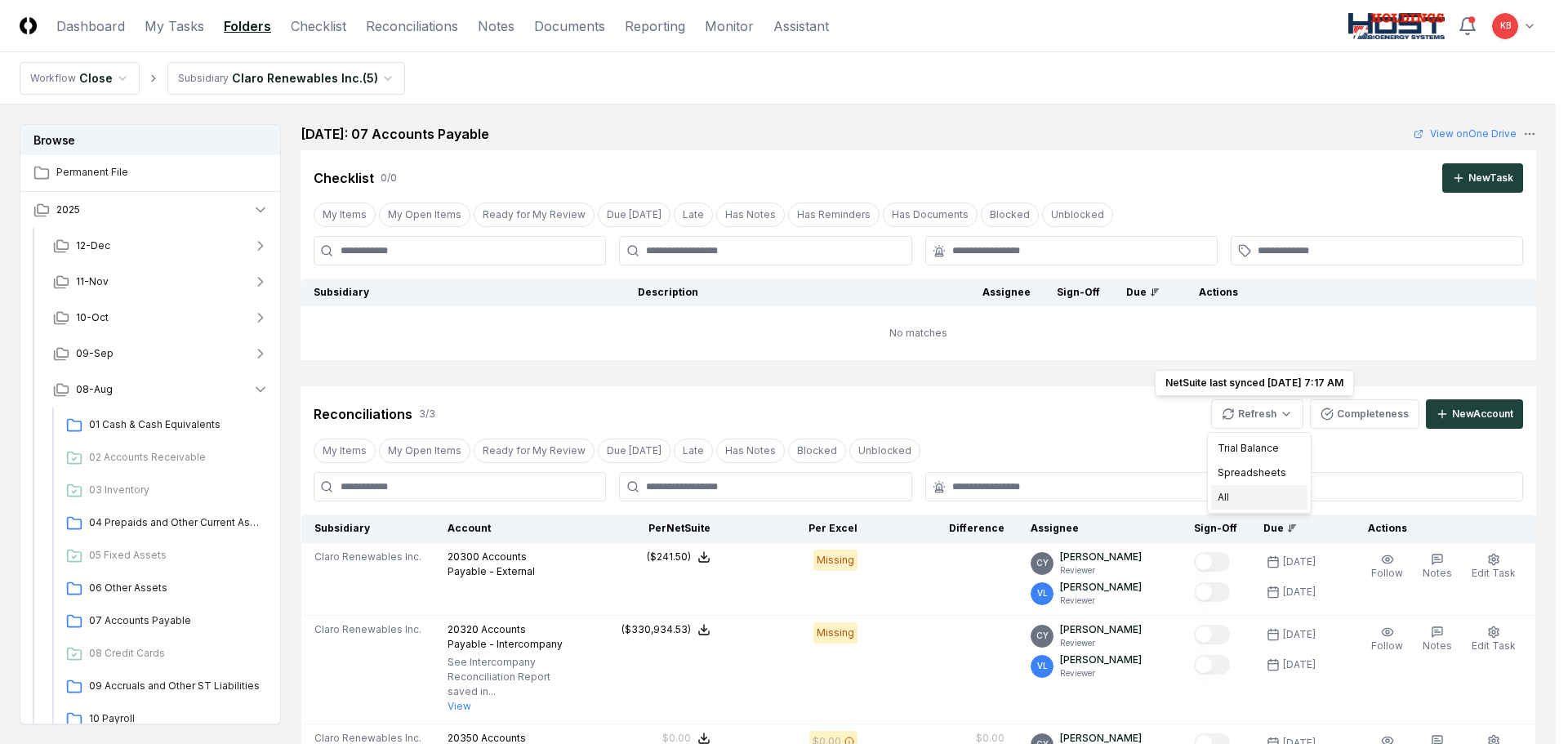
click at [1251, 495] on div "All" at bounding box center [1259, 497] width 96 height 25
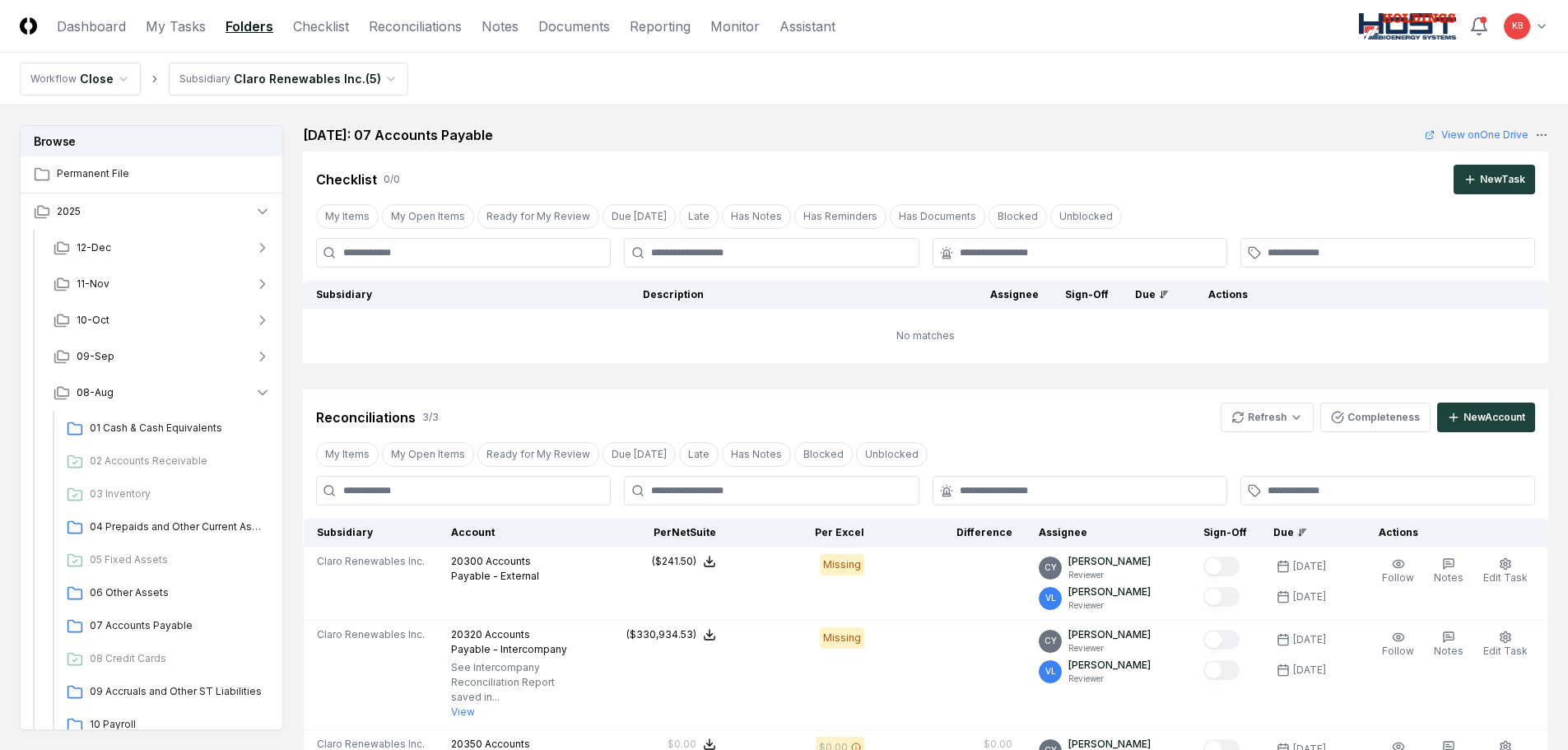
click at [349, 86] on html "CloseCore Dashboard My Tasks Folders Checklist Reconciliations Notes Documents …" at bounding box center [784, 569] width 1568 height 1138
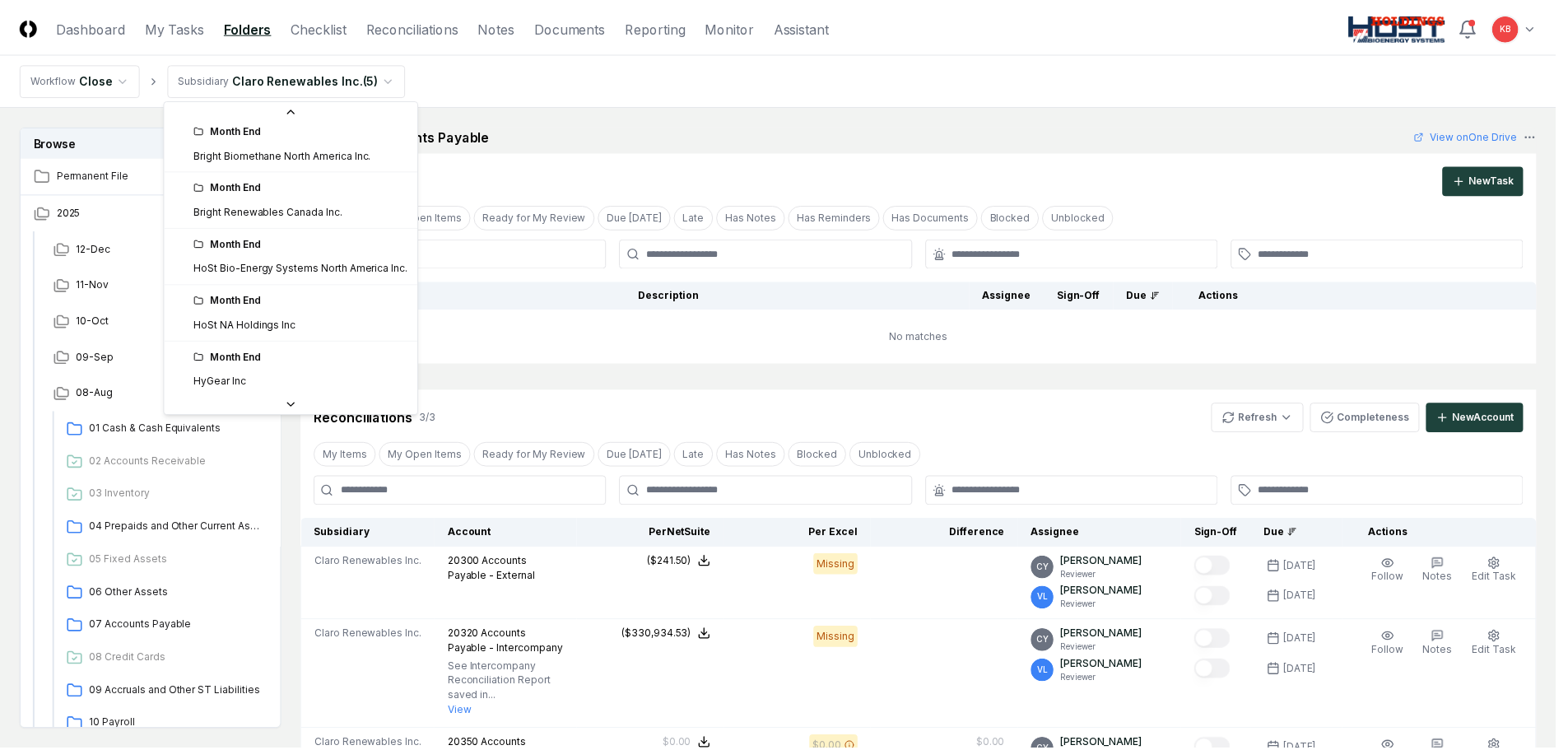
scroll to position [144, 0]
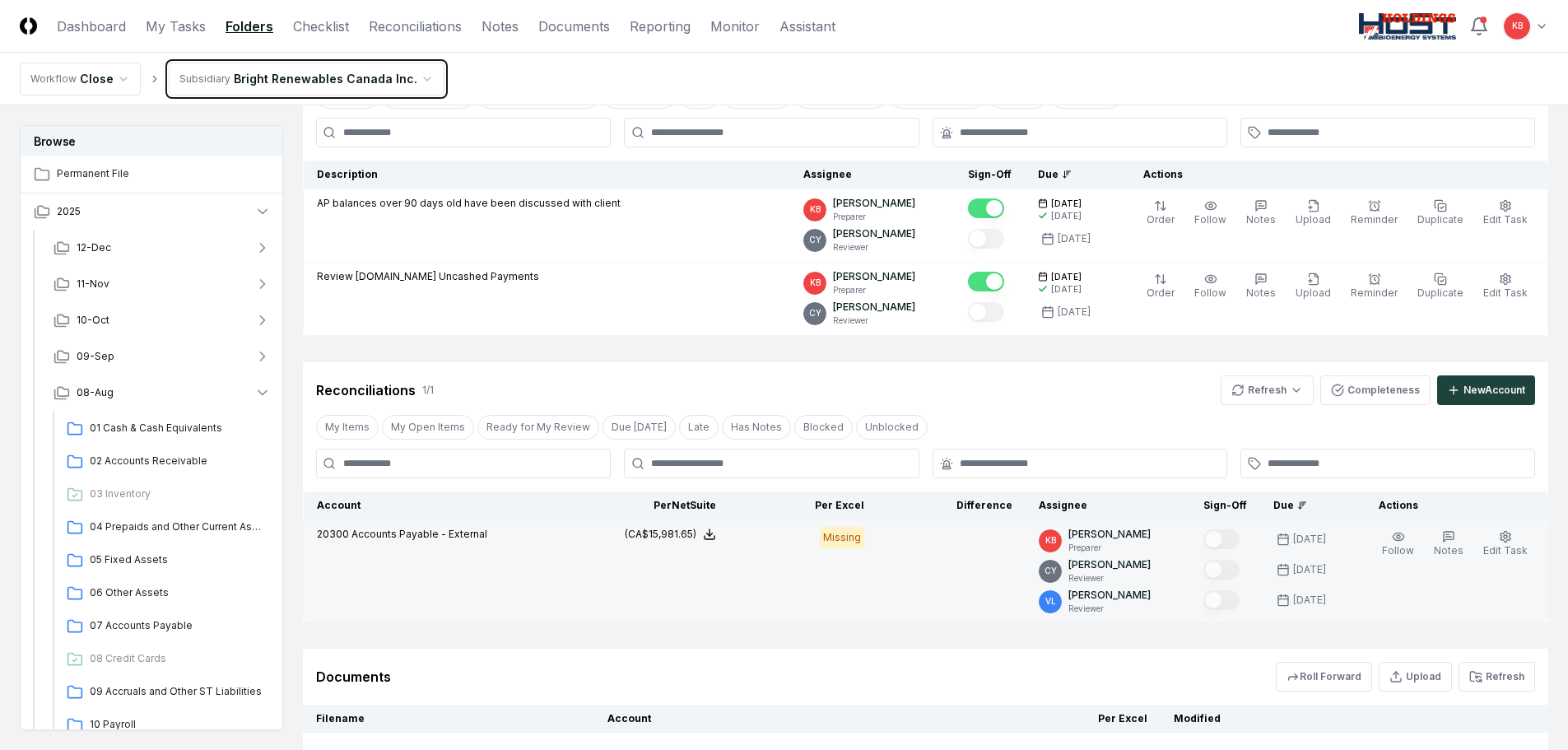
scroll to position [165, 0]
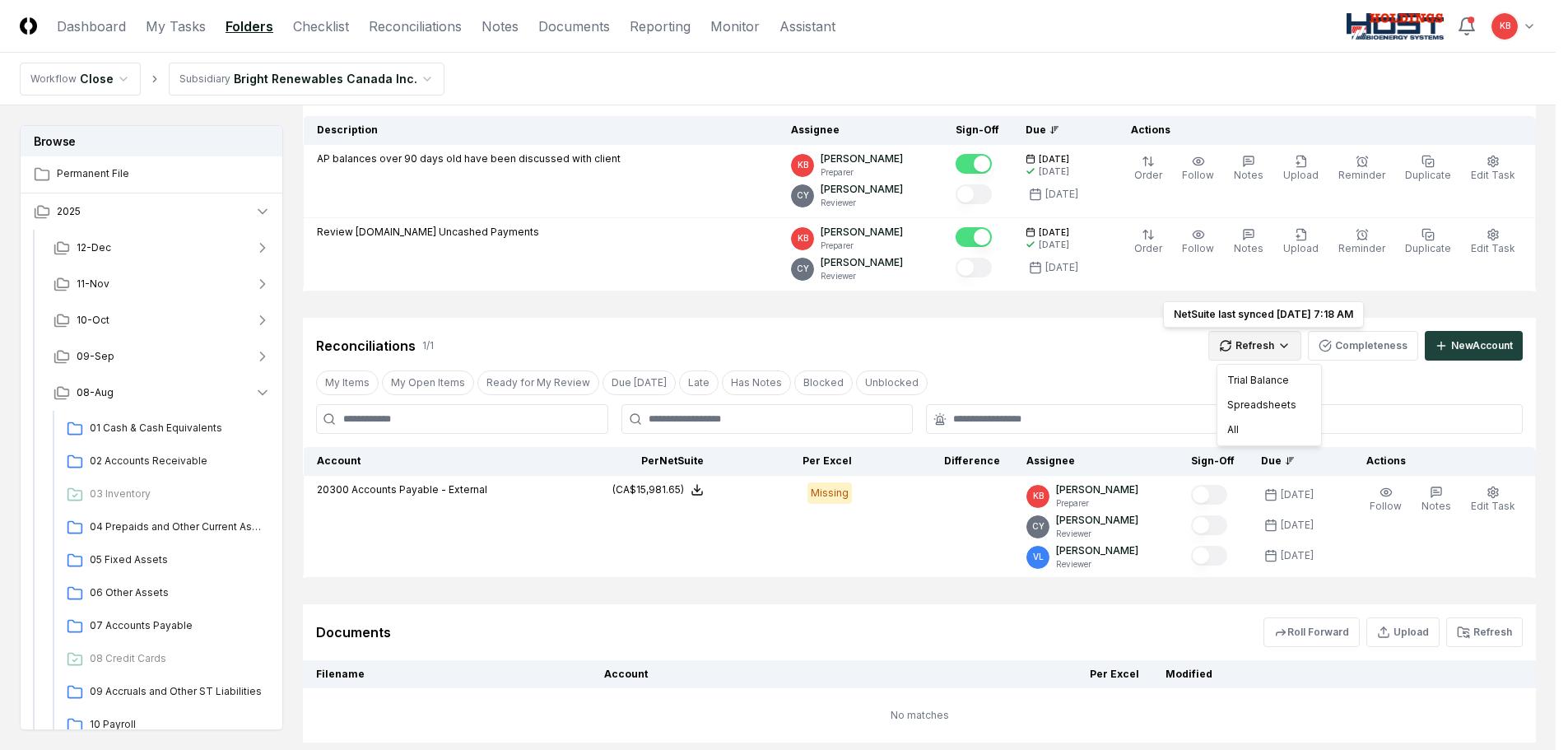
click at [1271, 351] on html "CloseCore Dashboard My Tasks Folders Checklist Reconciliations Notes Documents …" at bounding box center [784, 348] width 1568 height 1026
click at [1250, 427] on div "All" at bounding box center [1269, 430] width 97 height 25
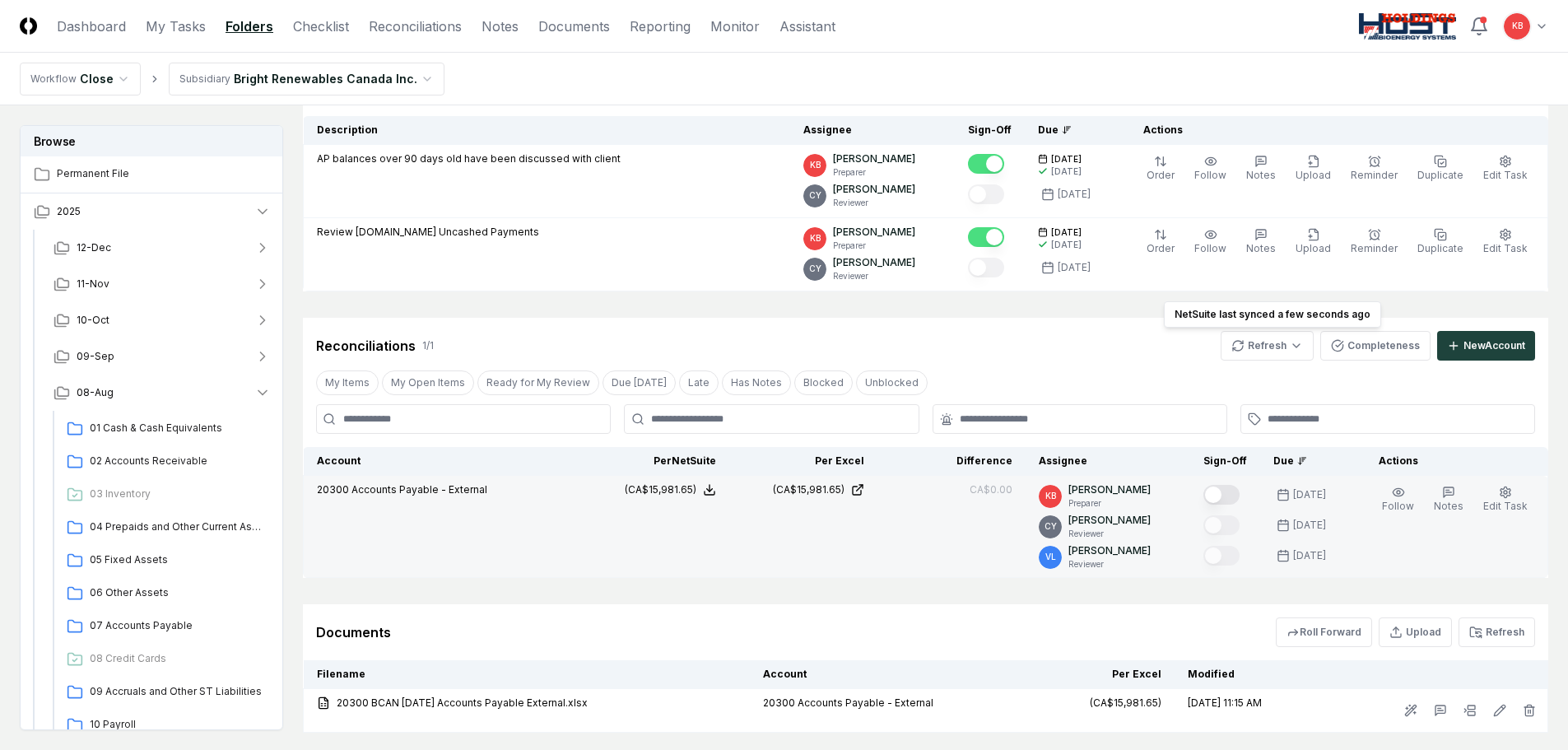
click at [1218, 493] on button "Mark complete" at bounding box center [1221, 495] width 37 height 20
click at [103, 27] on link "Dashboard" at bounding box center [91, 27] width 69 height 20
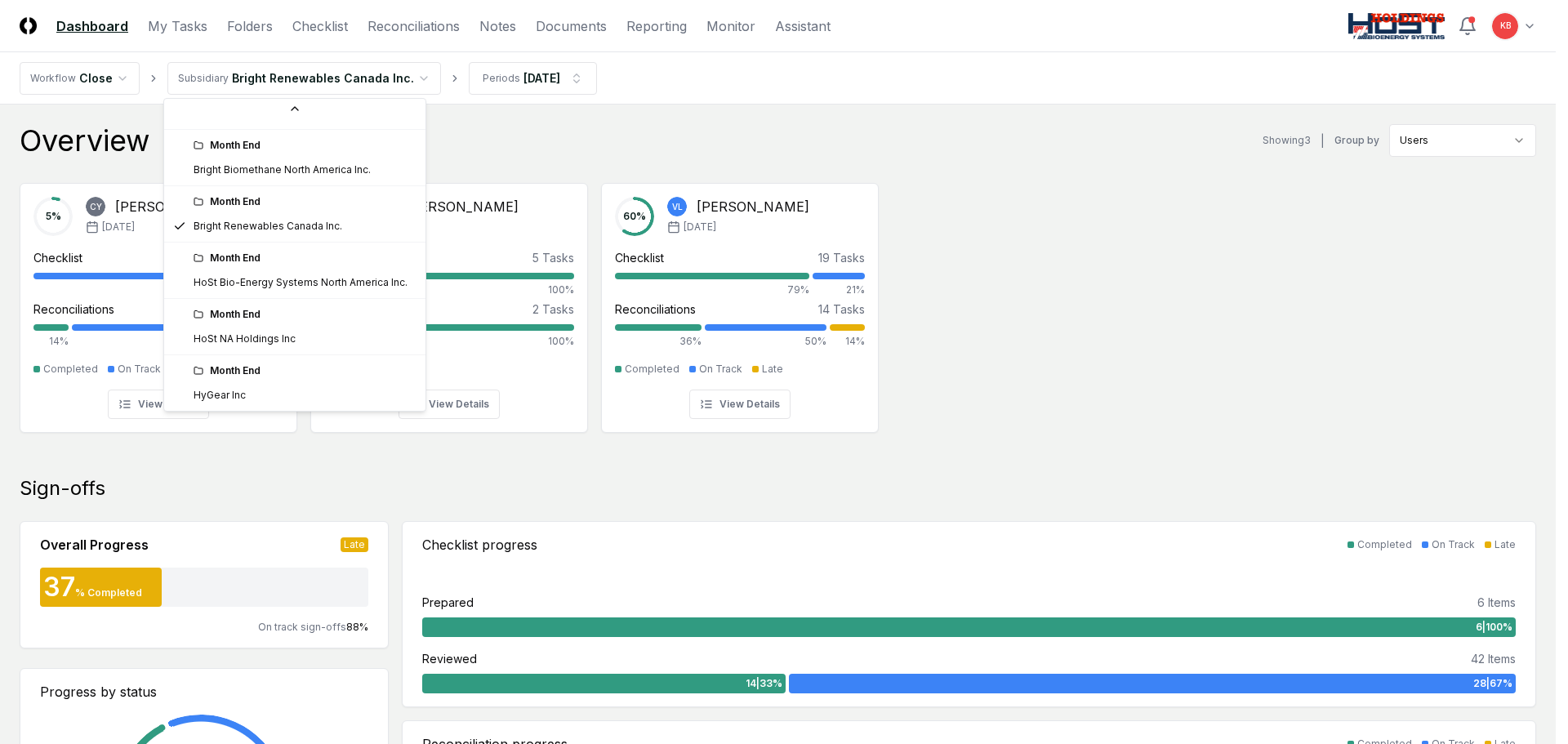
scroll to position [175, 0]
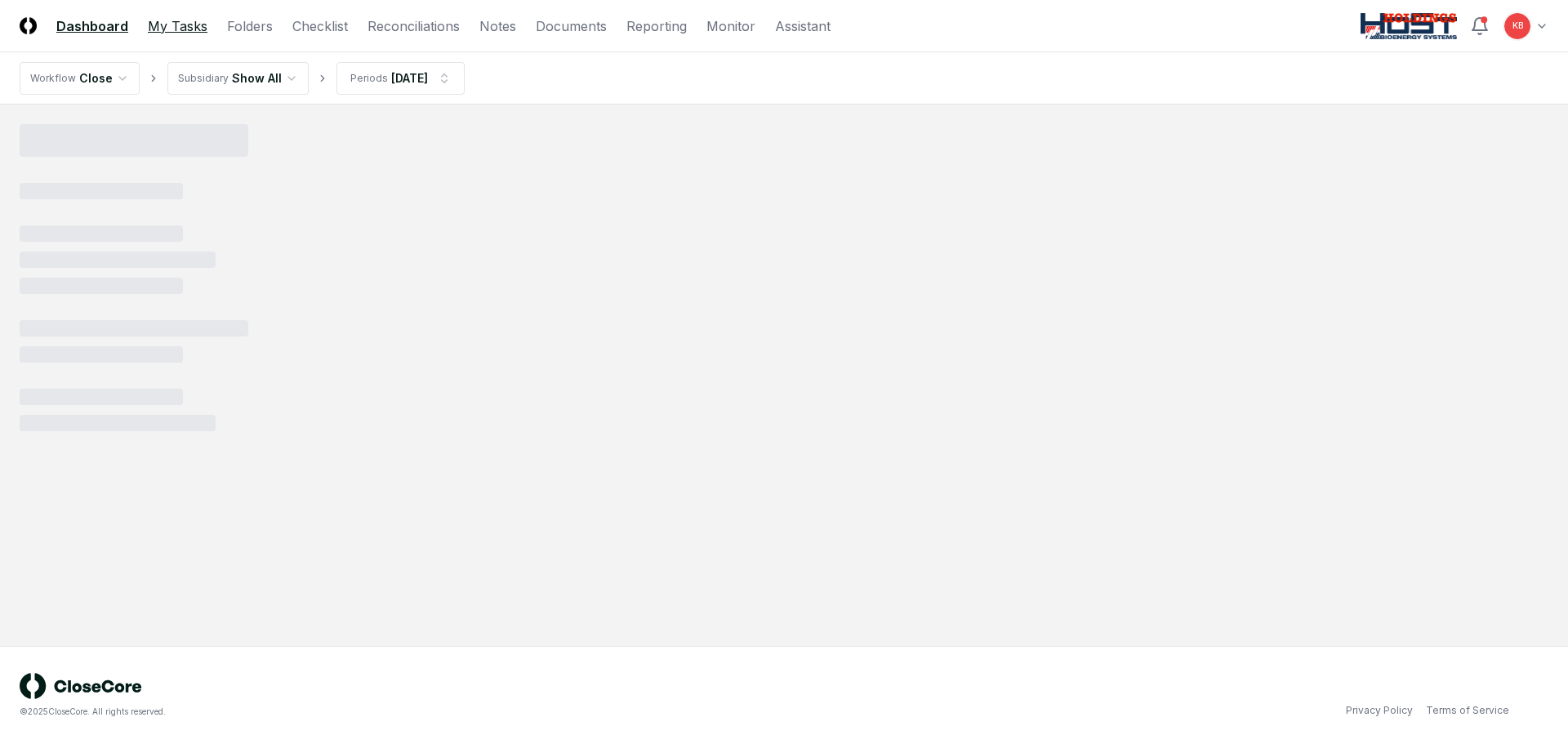
click at [178, 26] on link "My Tasks" at bounding box center [177, 26] width 59 height 20
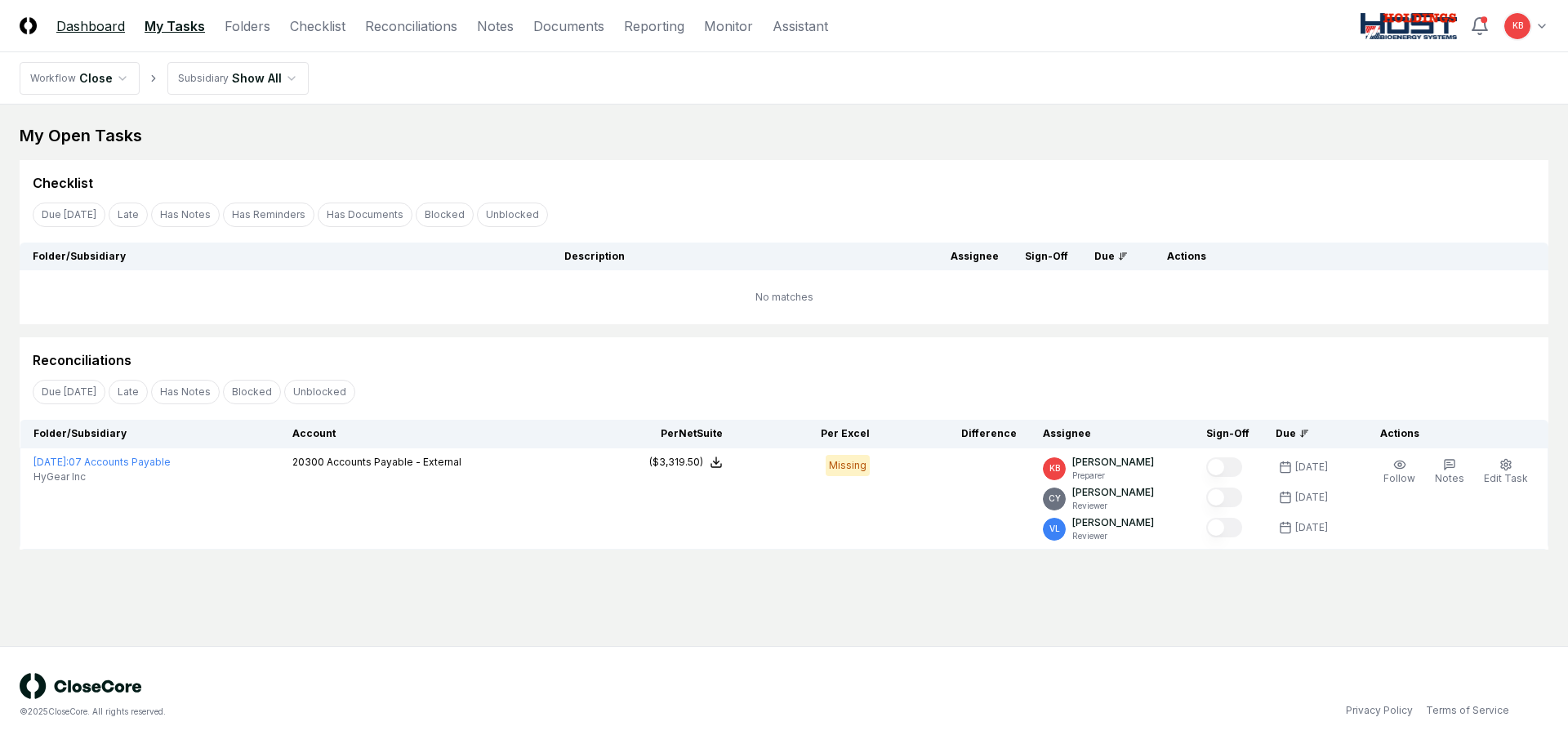
click at [86, 24] on link "Dashboard" at bounding box center [90, 26] width 68 height 20
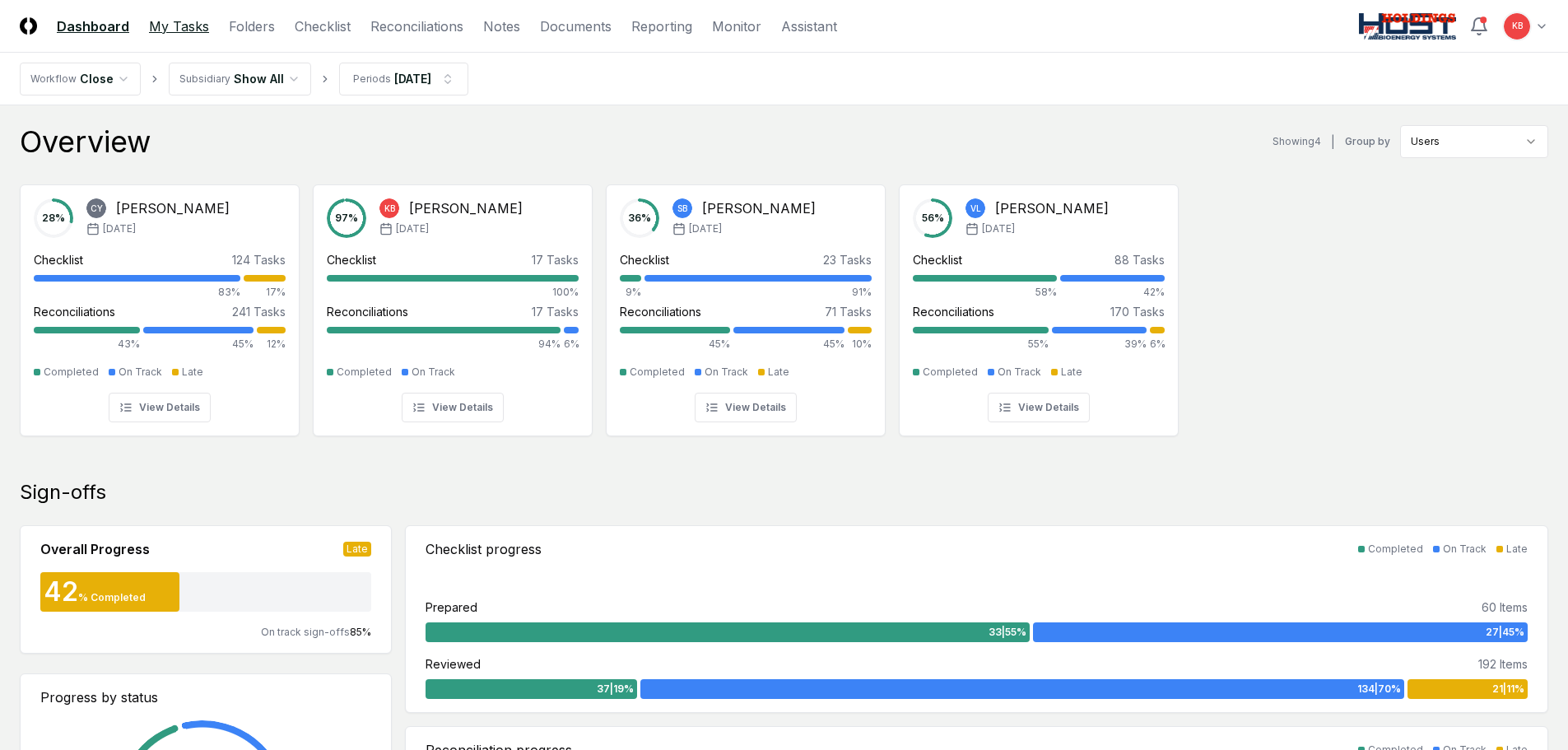
click at [170, 30] on link "My Tasks" at bounding box center [179, 27] width 60 height 20
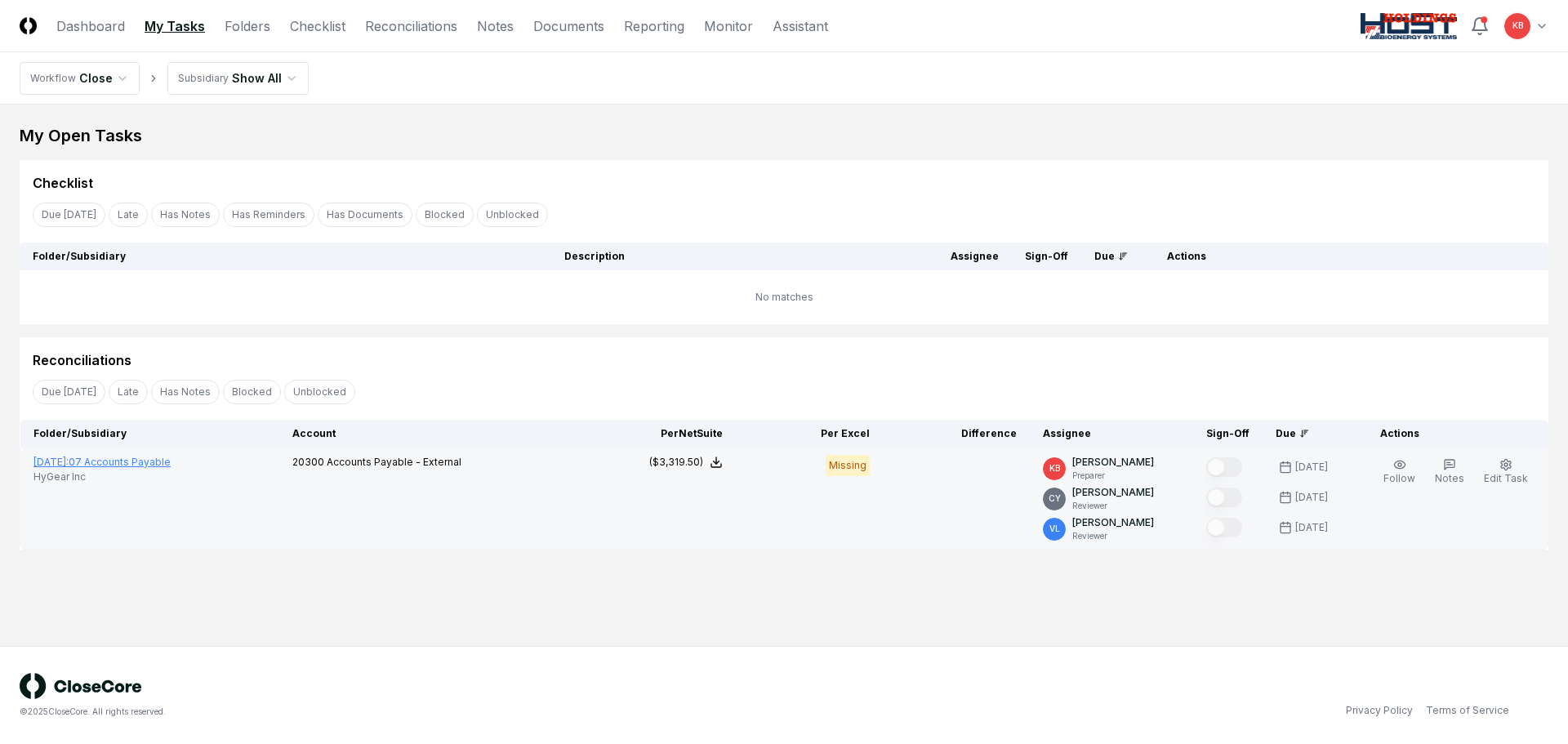
click at [150, 464] on link "[DATE] : 07 Accounts Payable" at bounding box center [102, 462] width 137 height 12
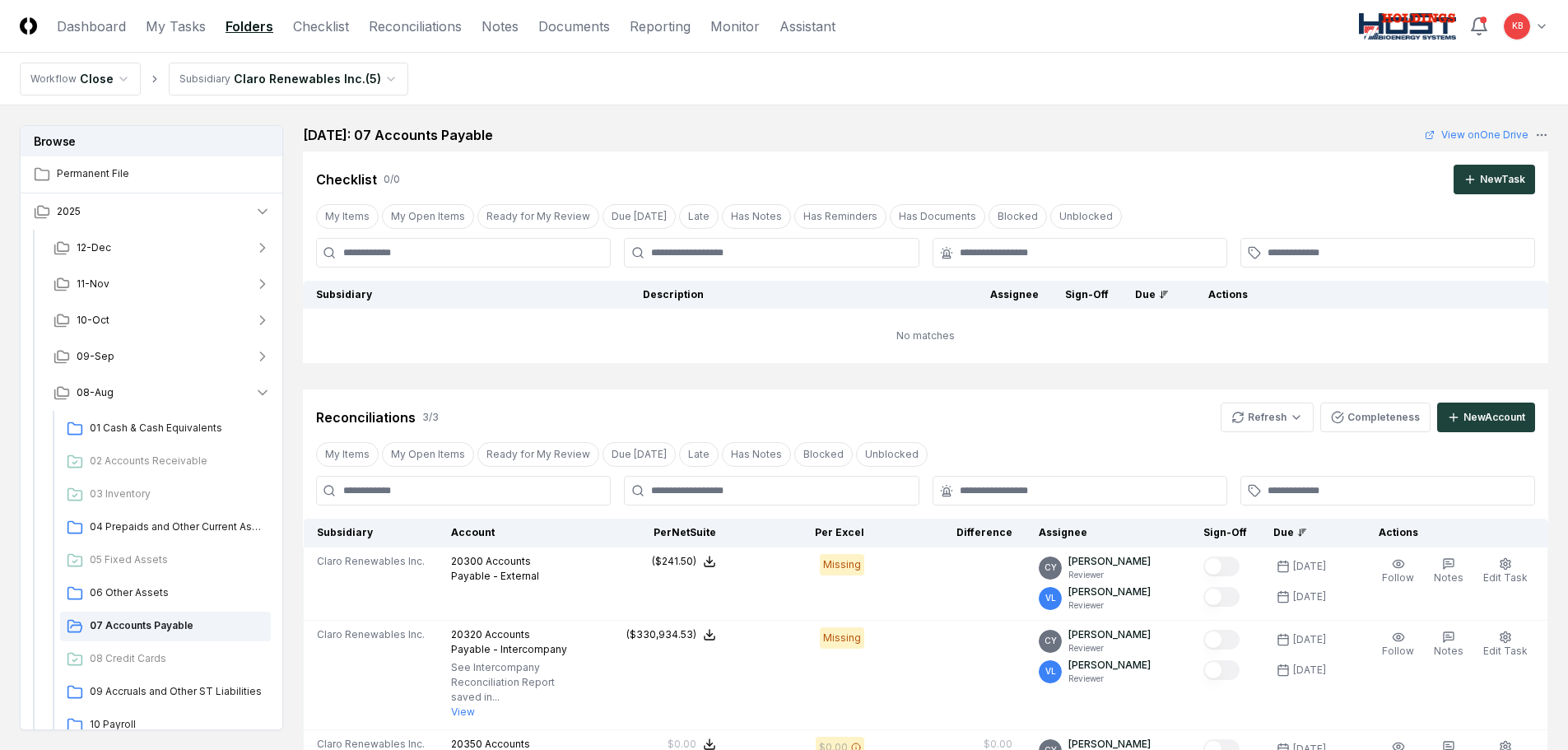
click at [371, 81] on html "CloseCore Dashboard My Tasks Folders Checklist Reconciliations Notes Documents …" at bounding box center [784, 569] width 1568 height 1138
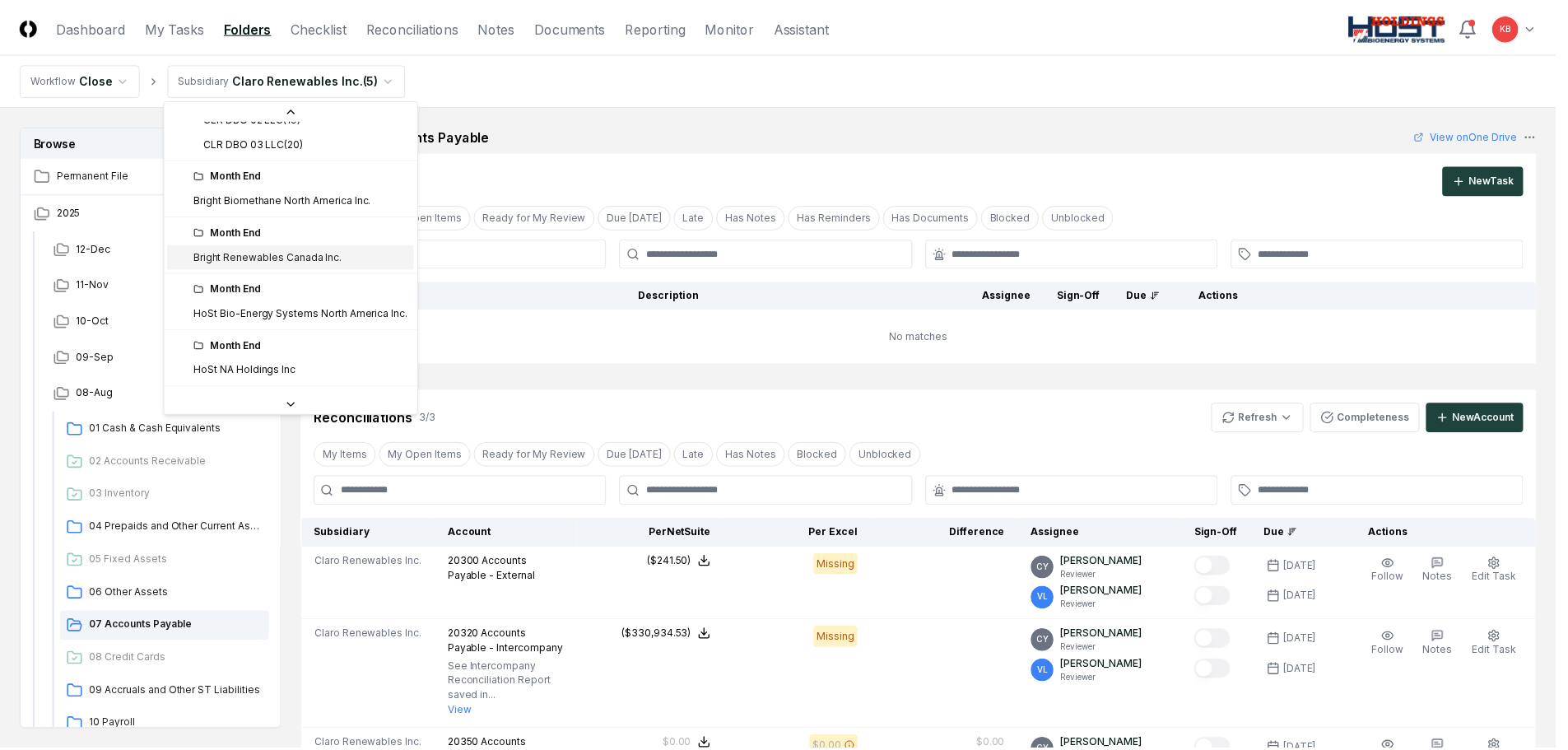
scroll to position [144, 0]
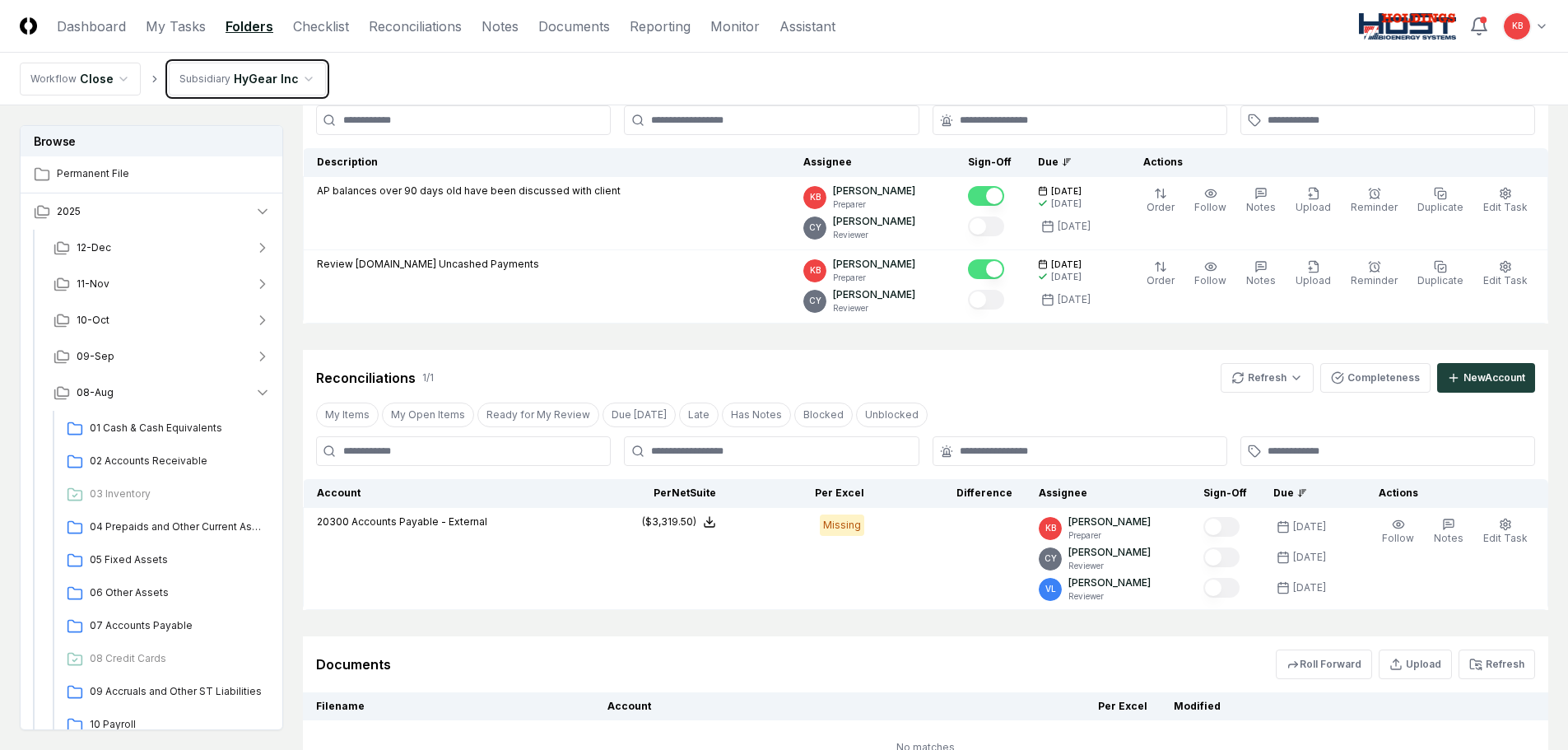
scroll to position [137, 0]
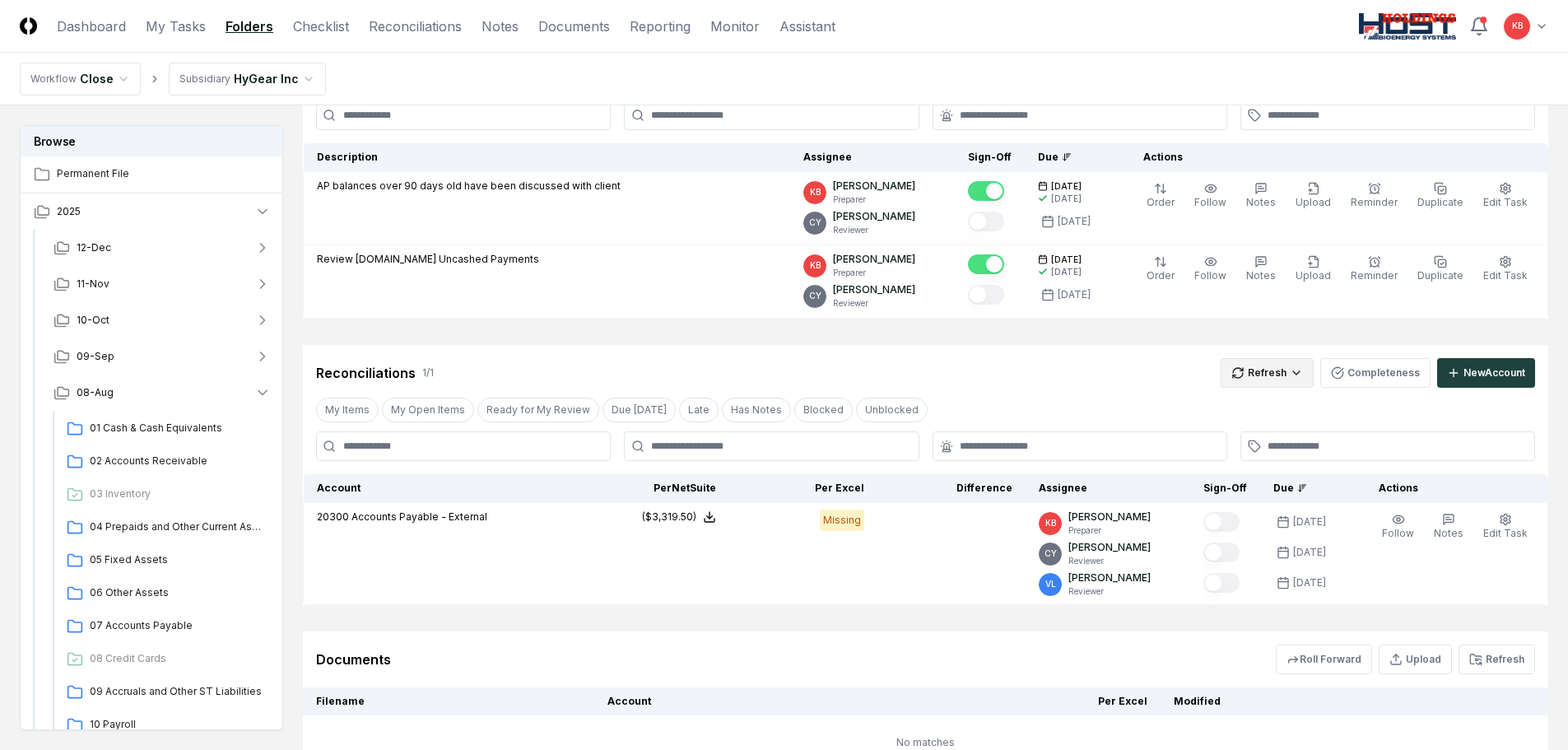
click at [1245, 380] on html "CloseCore Dashboard My Tasks Folders Checklist Reconciliations Notes Documents …" at bounding box center [784, 376] width 1568 height 1026
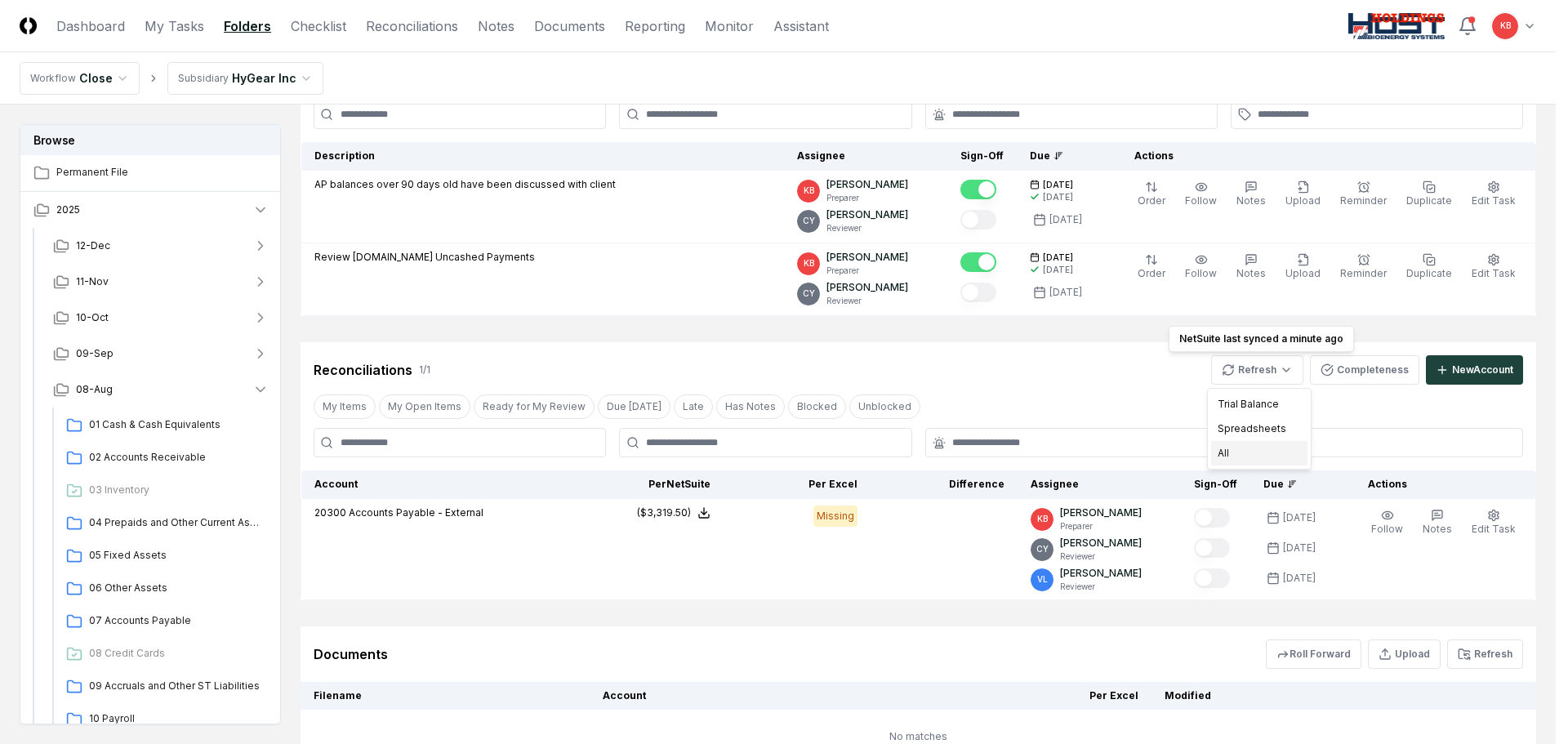
click at [1251, 452] on div "All" at bounding box center [1259, 454] width 96 height 25
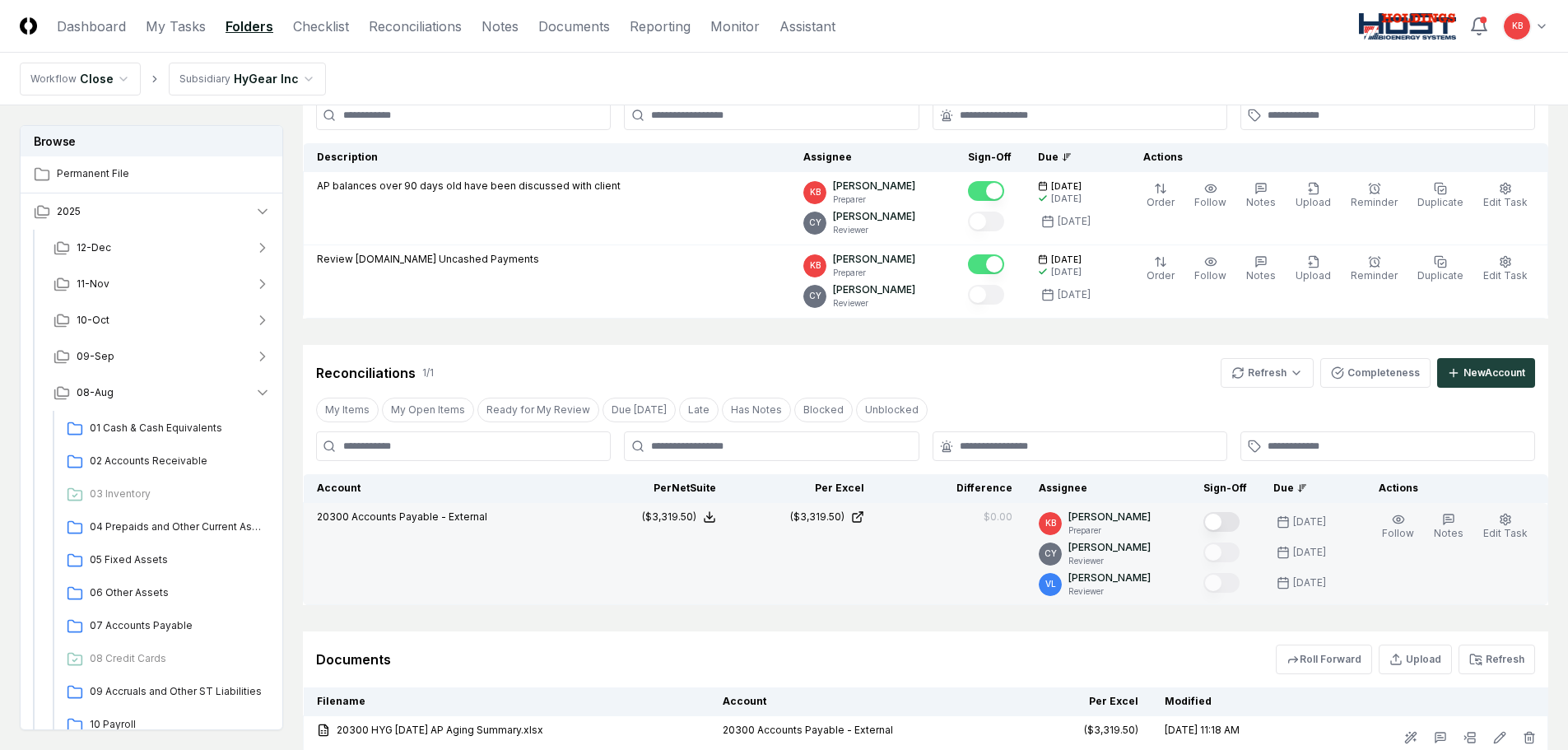
click at [1222, 521] on button "Mark complete" at bounding box center [1221, 522] width 37 height 20
click at [97, 31] on link "Dashboard" at bounding box center [91, 27] width 69 height 20
